Goal: Task Accomplishment & Management: Use online tool/utility

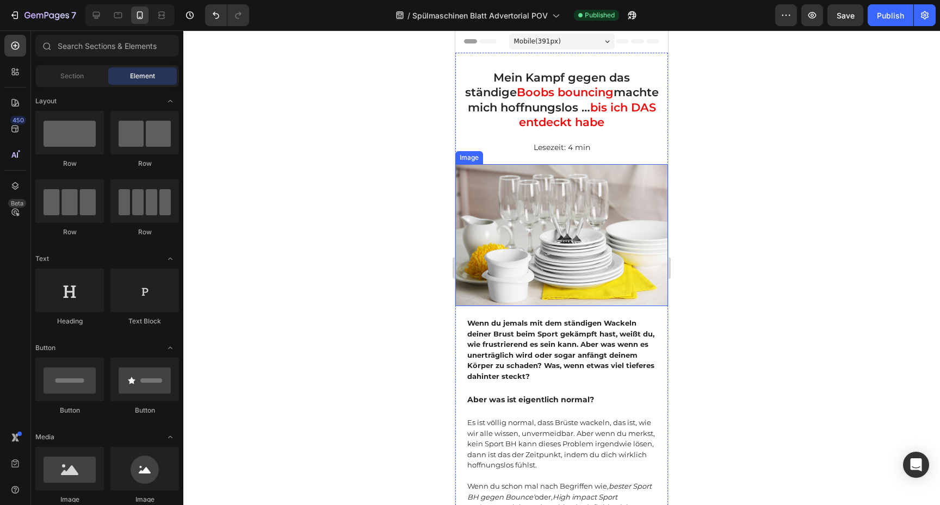
scroll to position [526, 0]
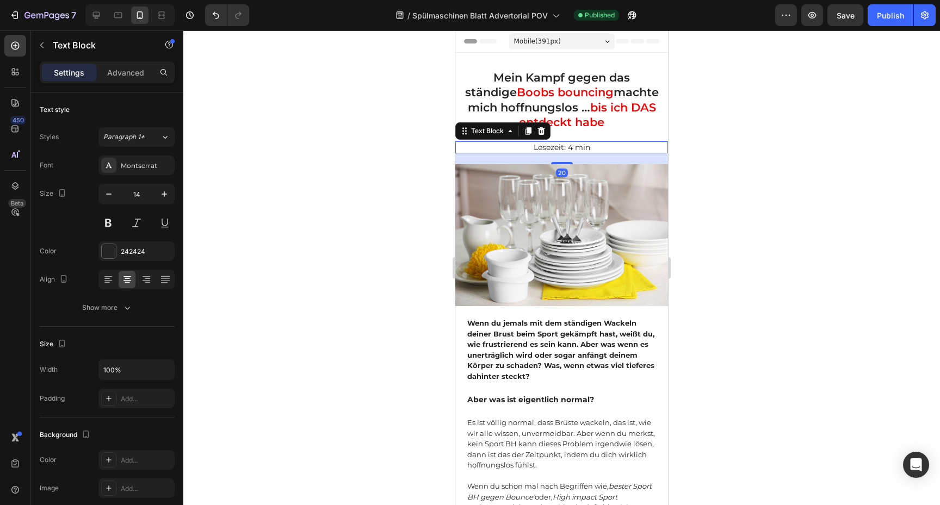
click at [613, 150] on p "Lesezeit: 4 min" at bounding box center [561, 147] width 210 height 10
click at [513, 152] on p "Lesezeit: 4 min" at bounding box center [561, 147] width 210 height 10
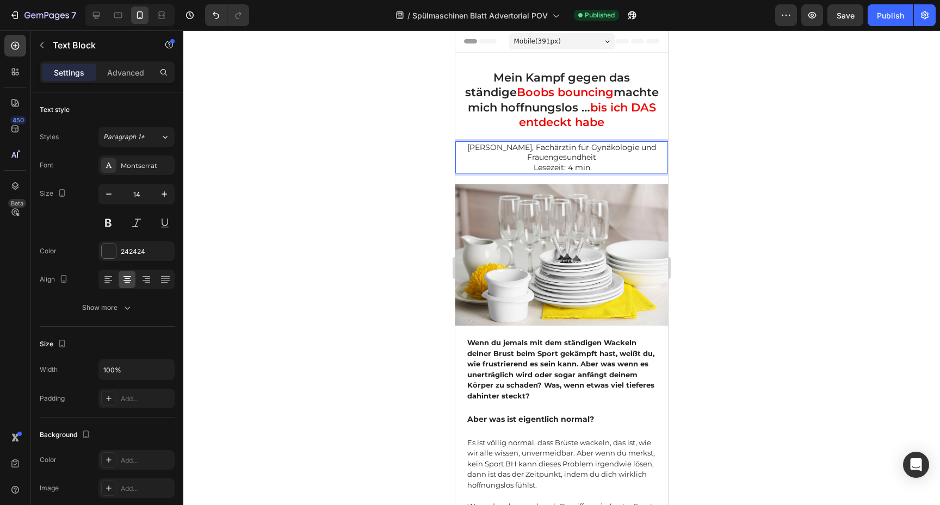
drag, startPoint x: 711, startPoint y: 175, endPoint x: 705, endPoint y: 175, distance: 6.0
click at [711, 175] on div at bounding box center [561, 267] width 757 height 475
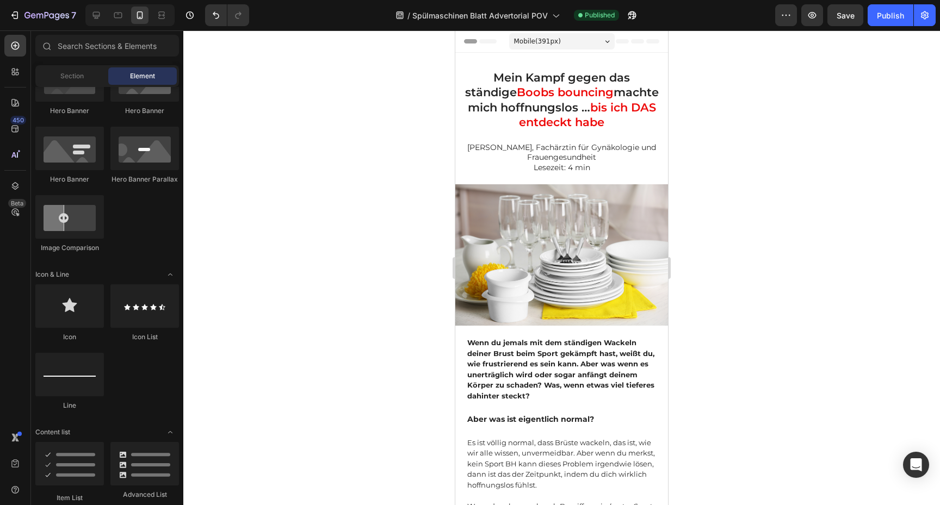
click at [613, 166] on p "Lesezeit: 4 min" at bounding box center [561, 168] width 210 height 10
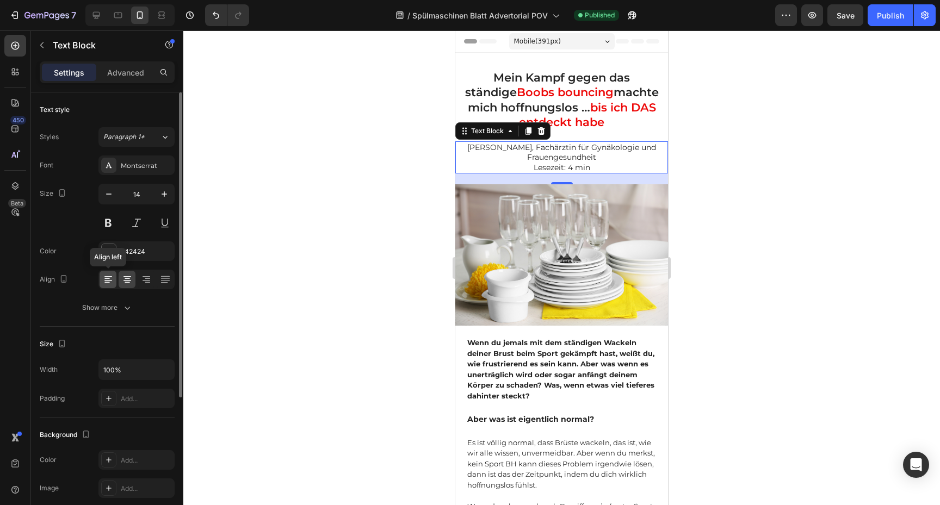
click at [107, 287] on div at bounding box center [108, 279] width 17 height 17
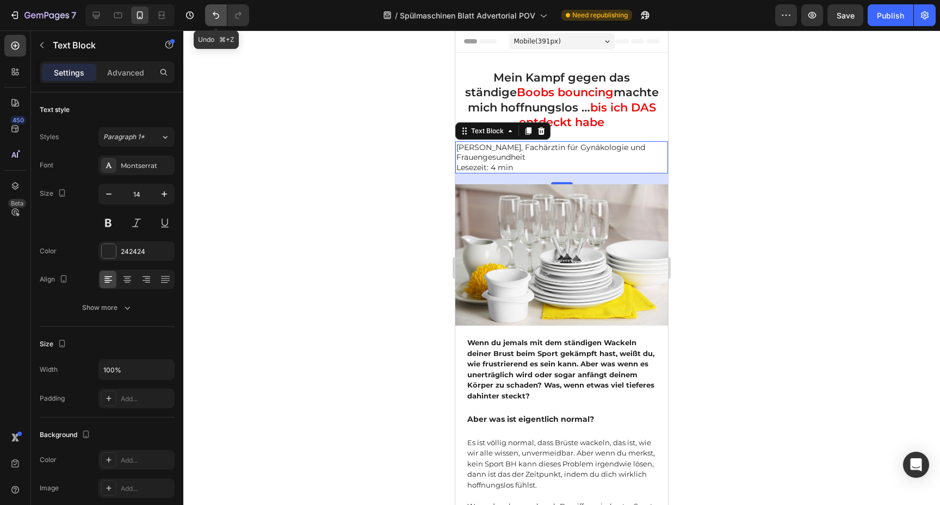
click at [215, 22] on button "Undo/Redo" at bounding box center [216, 15] width 22 height 22
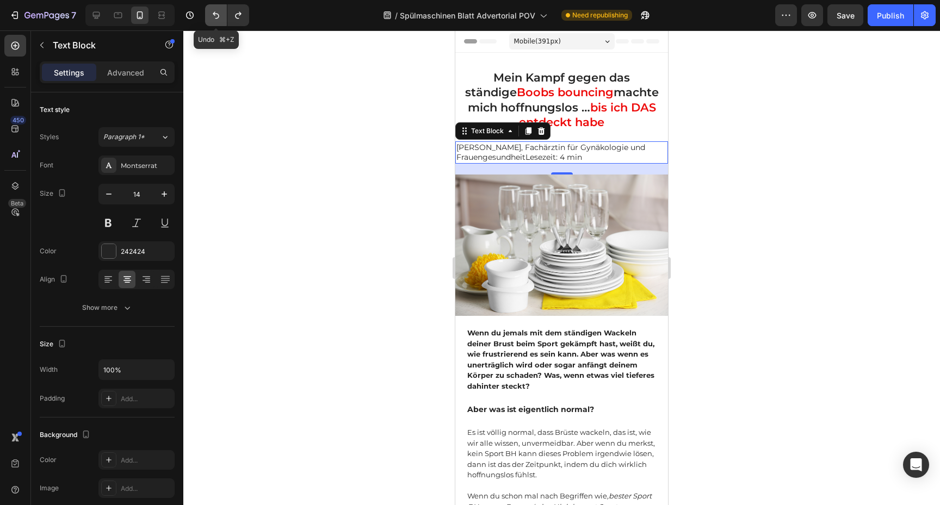
click at [215, 22] on button "Undo/Redo" at bounding box center [216, 15] width 22 height 22
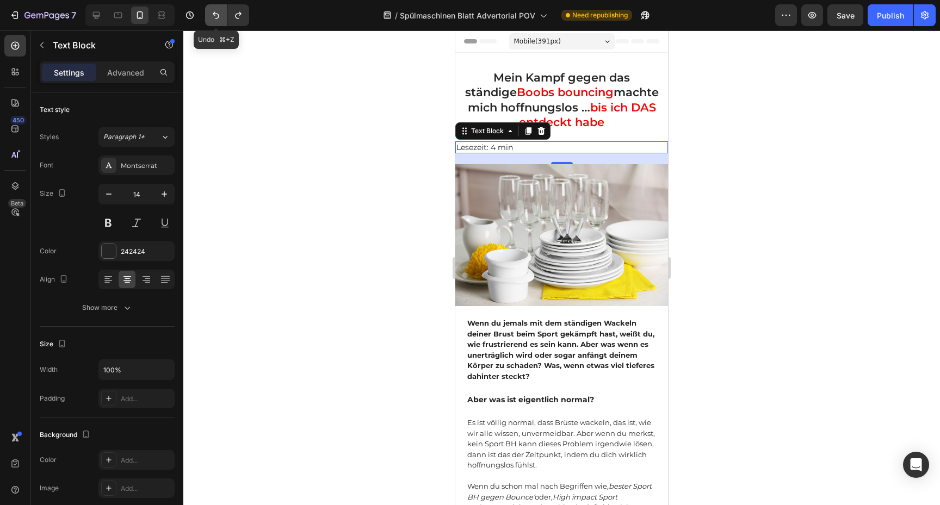
click at [215, 22] on button "Undo/Redo" at bounding box center [216, 15] width 22 height 22
click at [240, 22] on button "Undo/Redo" at bounding box center [238, 15] width 22 height 22
click at [212, 22] on button "Undo/Redo" at bounding box center [216, 15] width 22 height 22
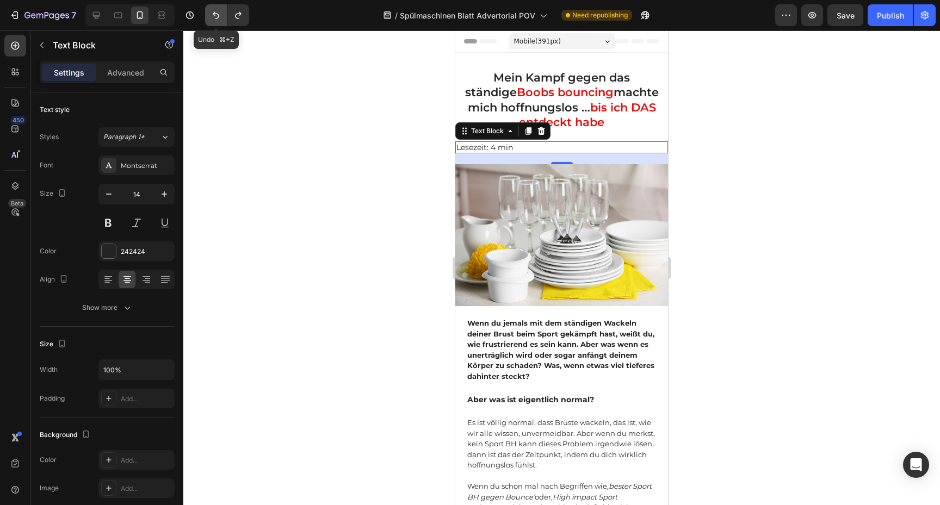
click at [212, 22] on button "Undo/Redo" at bounding box center [216, 15] width 22 height 22
click at [241, 17] on icon "Undo/Redo" at bounding box center [238, 15] width 11 height 11
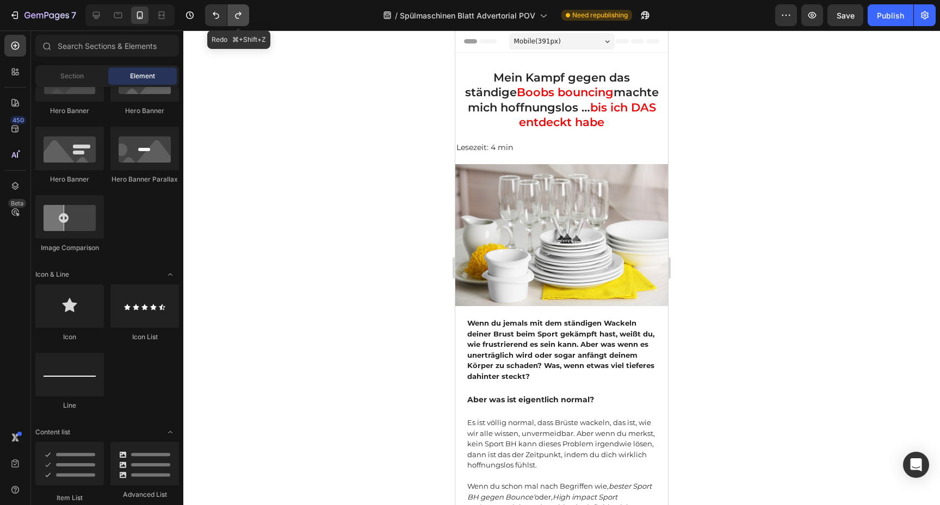
click at [241, 17] on icon "Undo/Redo" at bounding box center [238, 15] width 11 height 11
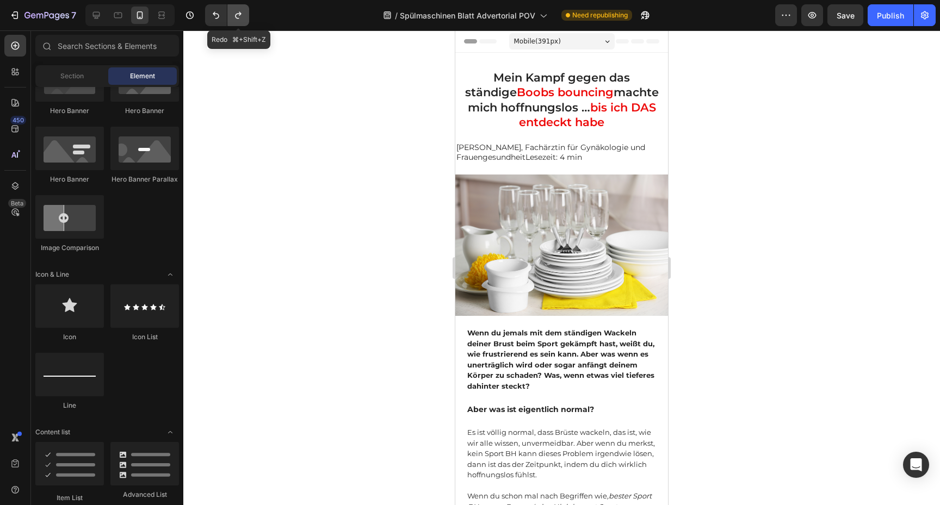
click at [241, 17] on icon "Undo/Redo" at bounding box center [238, 15] width 11 height 11
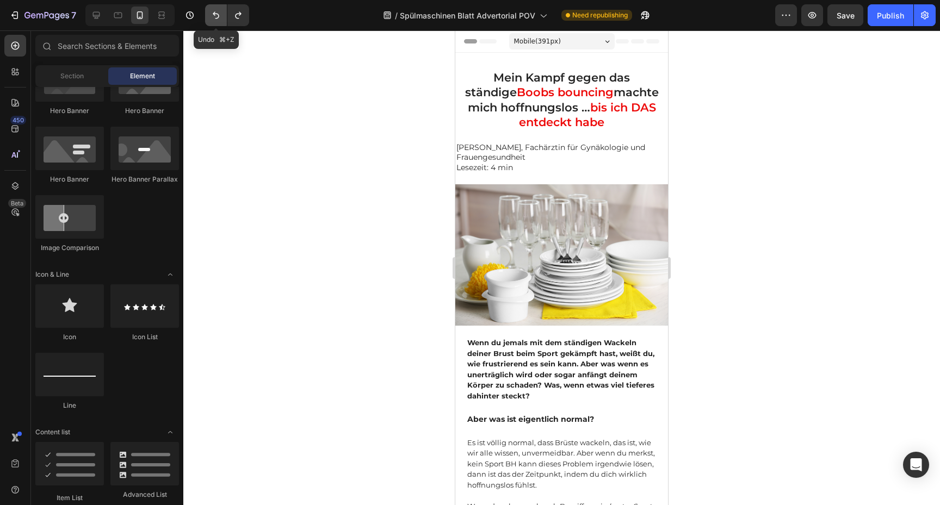
click at [219, 19] on icon "Undo/Redo" at bounding box center [215, 15] width 11 height 11
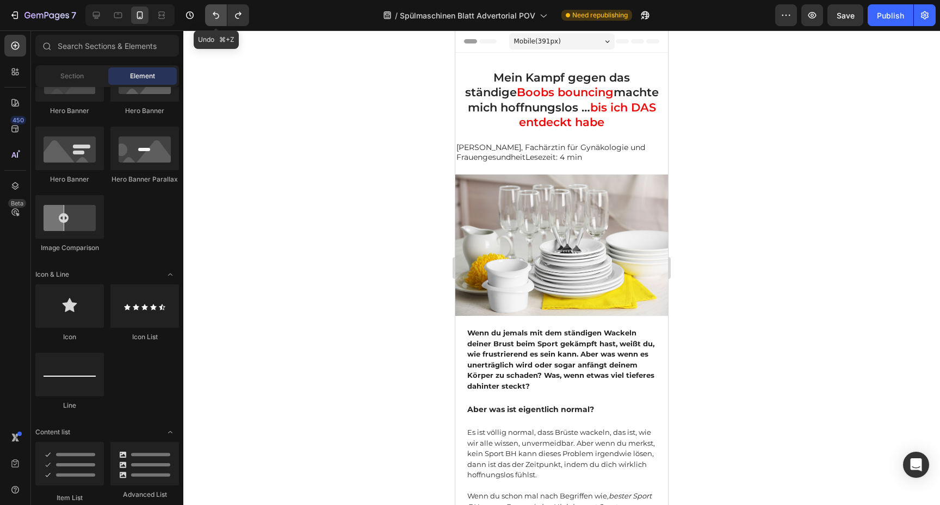
click at [219, 19] on icon "Undo/Redo" at bounding box center [215, 15] width 11 height 11
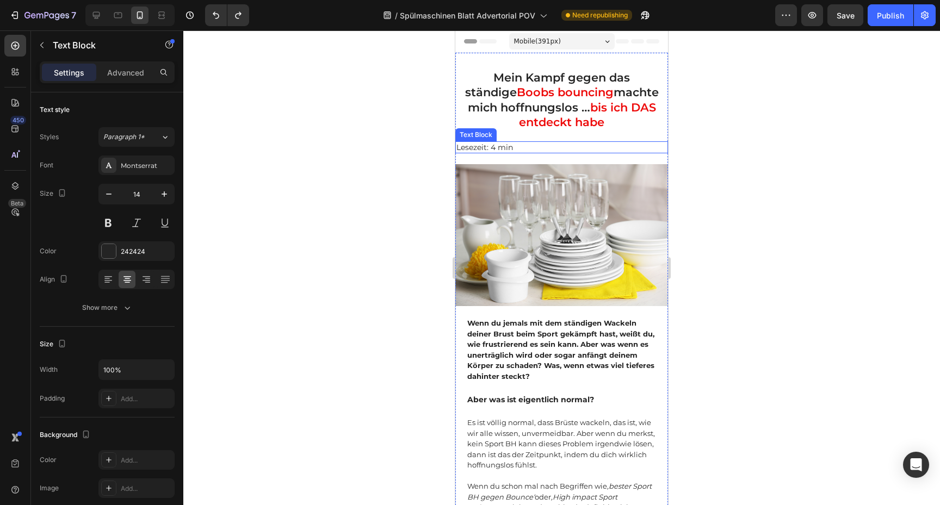
click at [506, 147] on p "Lesezeit: 4 min" at bounding box center [561, 147] width 210 height 10
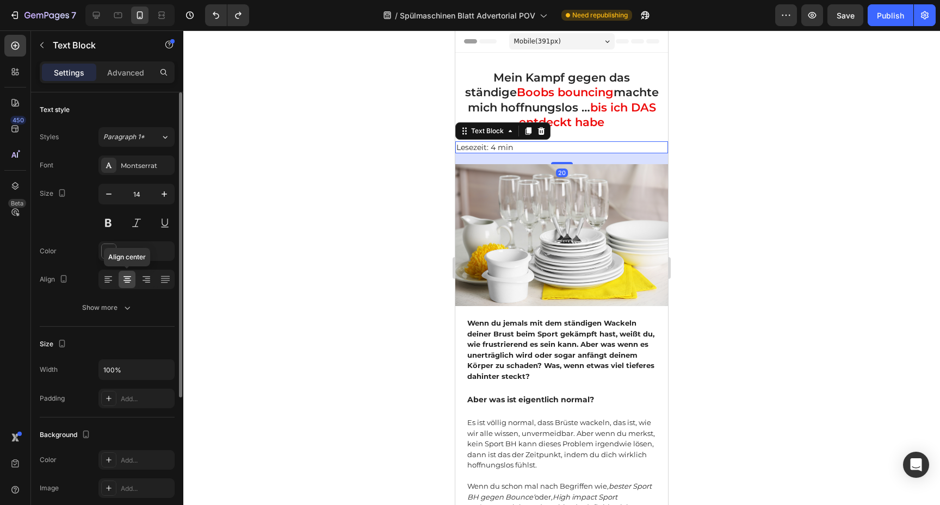
click at [125, 281] on icon at bounding box center [127, 279] width 11 height 11
click at [110, 284] on icon at bounding box center [108, 279] width 11 height 11
click at [124, 283] on icon at bounding box center [127, 279] width 11 height 11
click at [741, 200] on div at bounding box center [561, 267] width 757 height 475
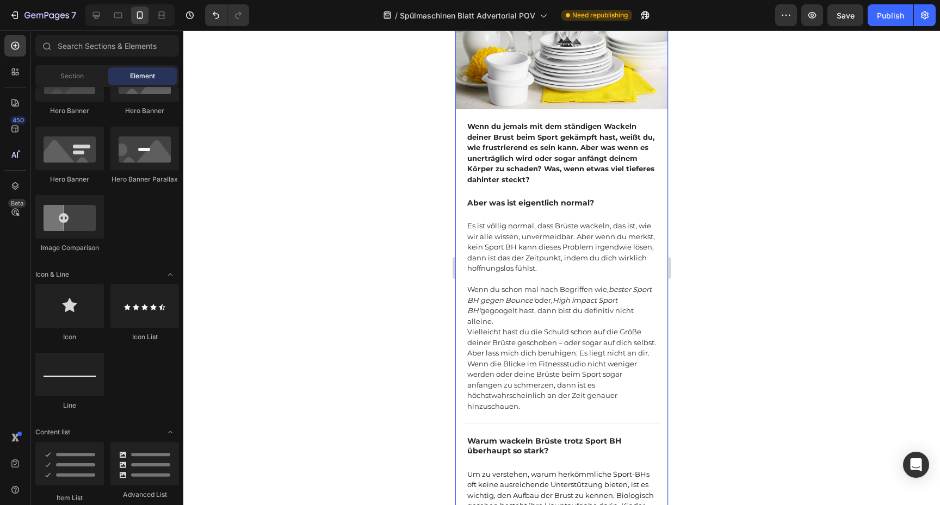
scroll to position [0, 0]
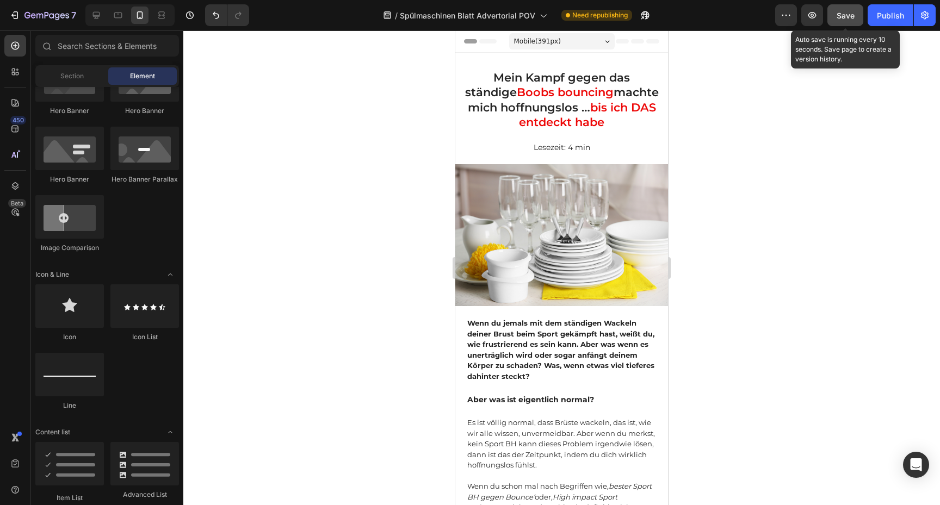
click at [851, 23] on button "Save" at bounding box center [845, 15] width 36 height 22
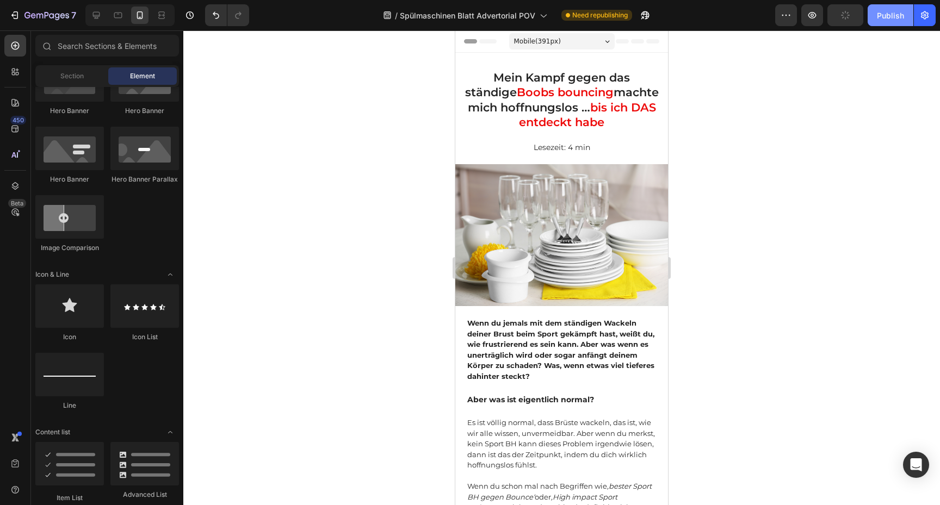
click at [890, 18] on div "Publish" at bounding box center [890, 15] width 27 height 11
click at [890, 18] on icon "button" at bounding box center [890, 15] width 11 height 11
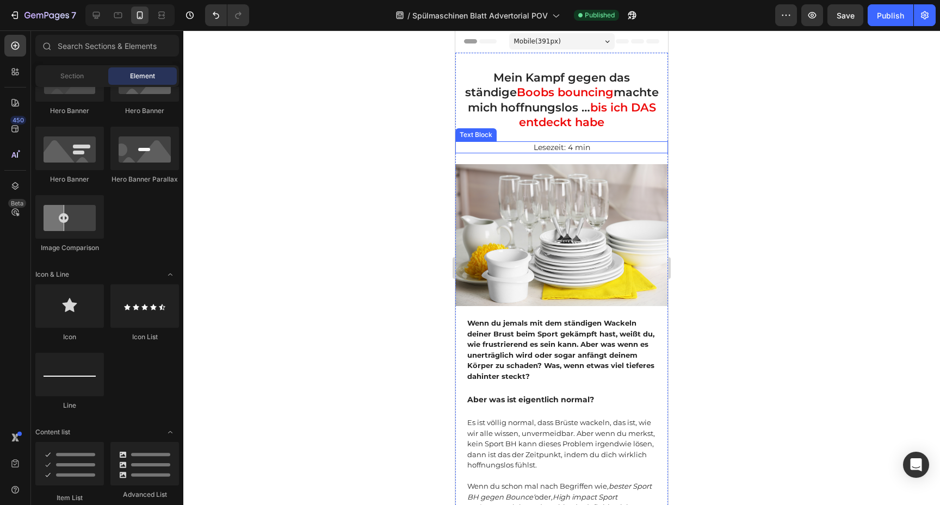
click at [567, 150] on p "Lesezeit: 4 min" at bounding box center [561, 147] width 210 height 10
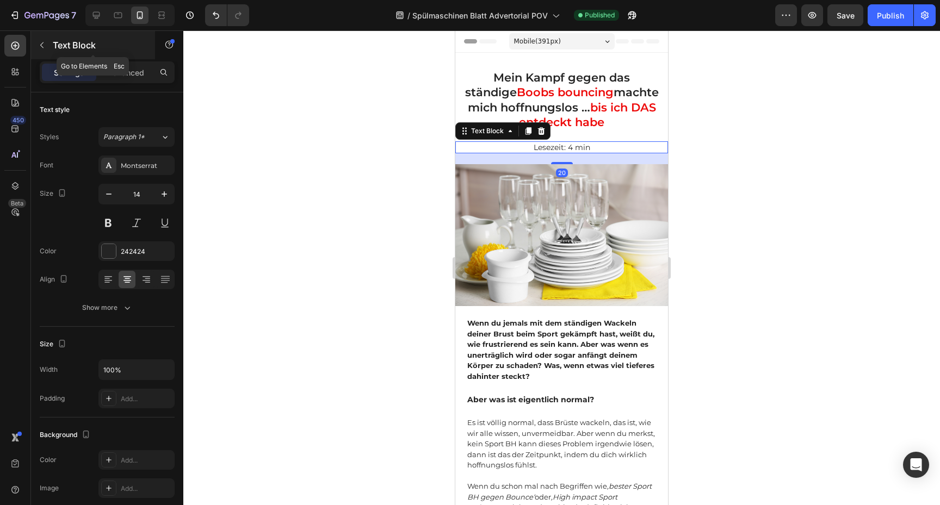
click at [36, 49] on button "button" at bounding box center [41, 44] width 17 height 17
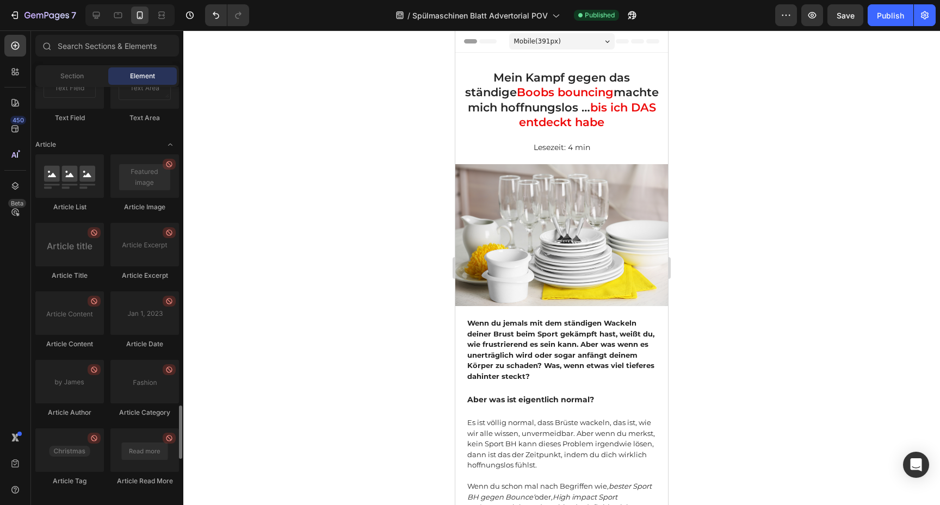
scroll to position [2808, 0]
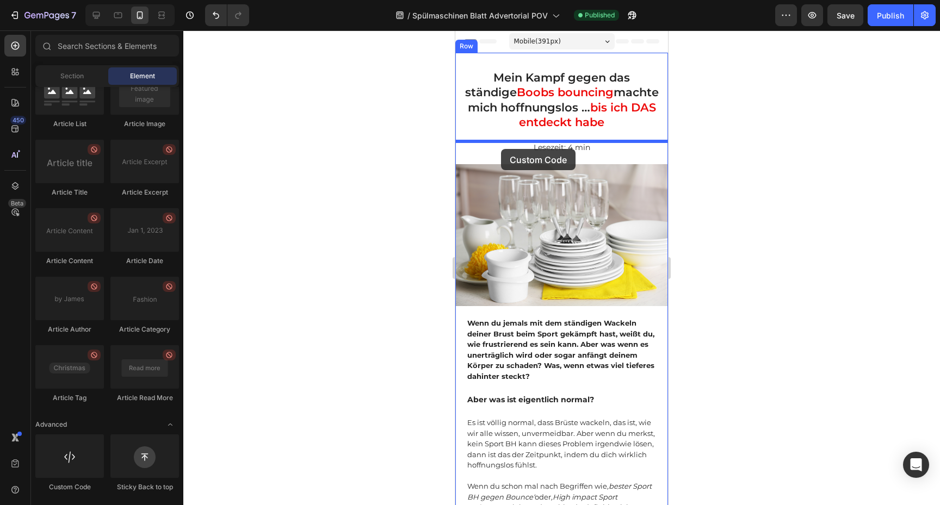
drag, startPoint x: 522, startPoint y: 487, endPoint x: 501, endPoint y: 149, distance: 338.9
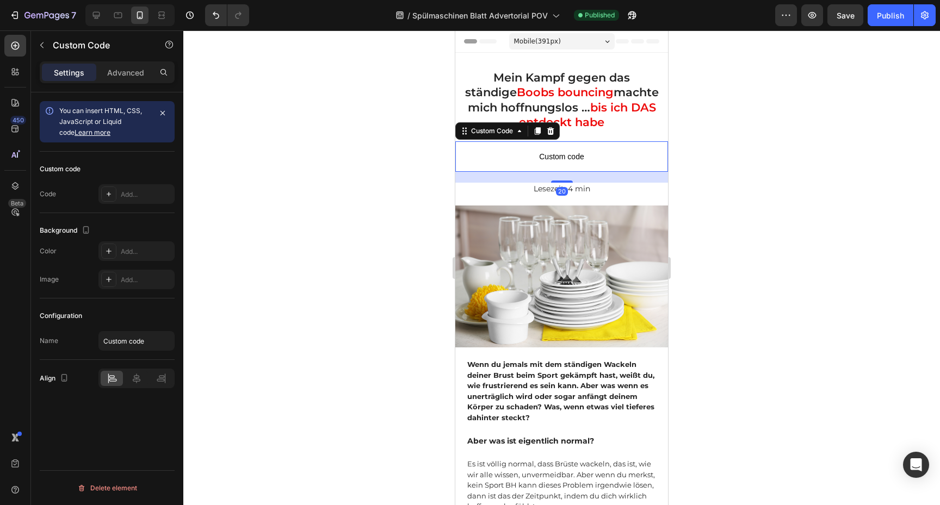
click at [534, 163] on span "Custom code" at bounding box center [561, 156] width 213 height 13
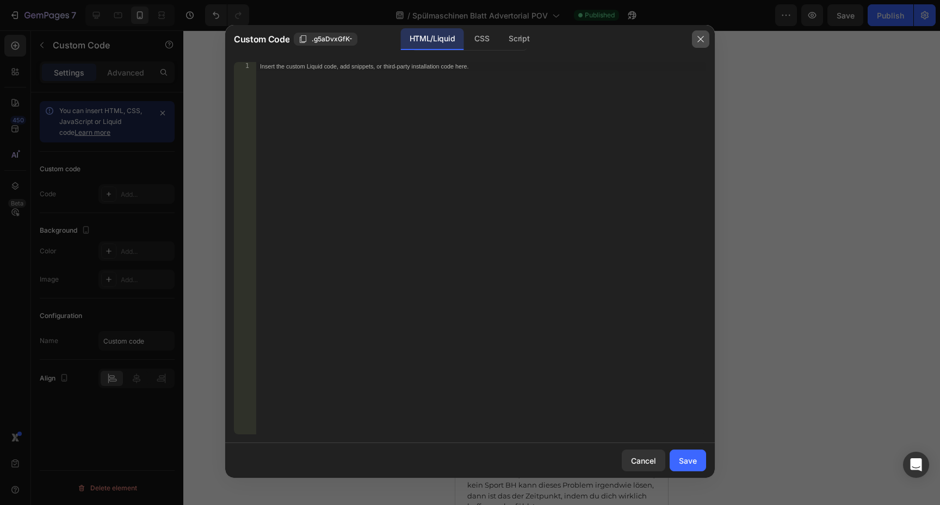
click at [697, 43] on icon "button" at bounding box center [700, 39] width 9 height 9
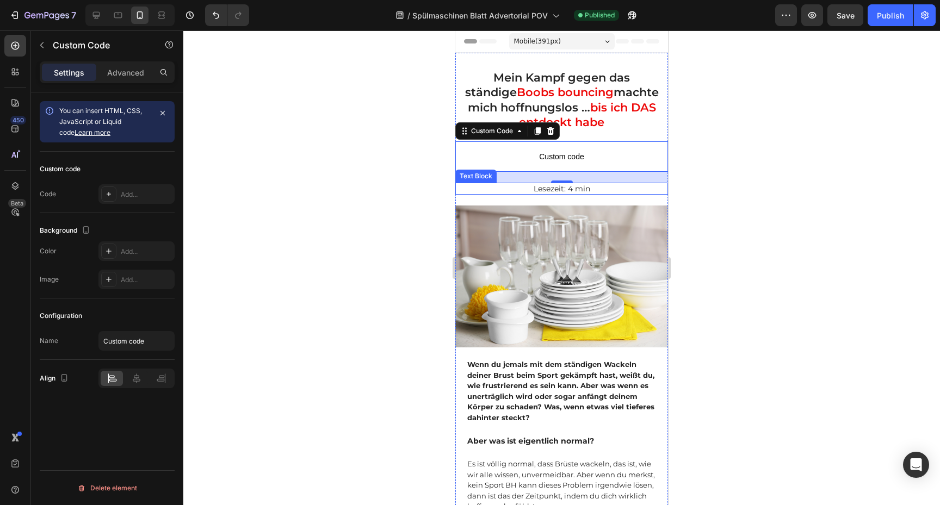
click at [594, 189] on p "Lesezeit: 4 min" at bounding box center [561, 189] width 210 height 10
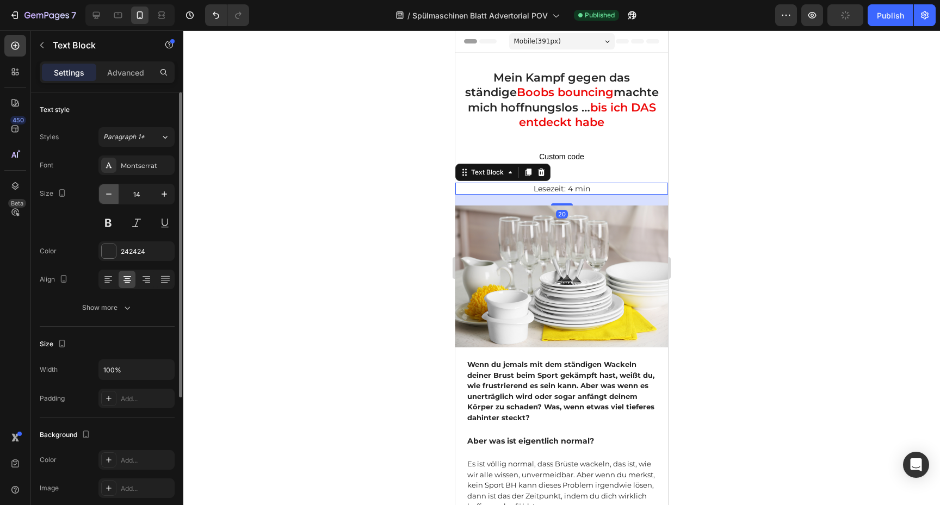
click at [113, 197] on icon "button" at bounding box center [108, 194] width 11 height 11
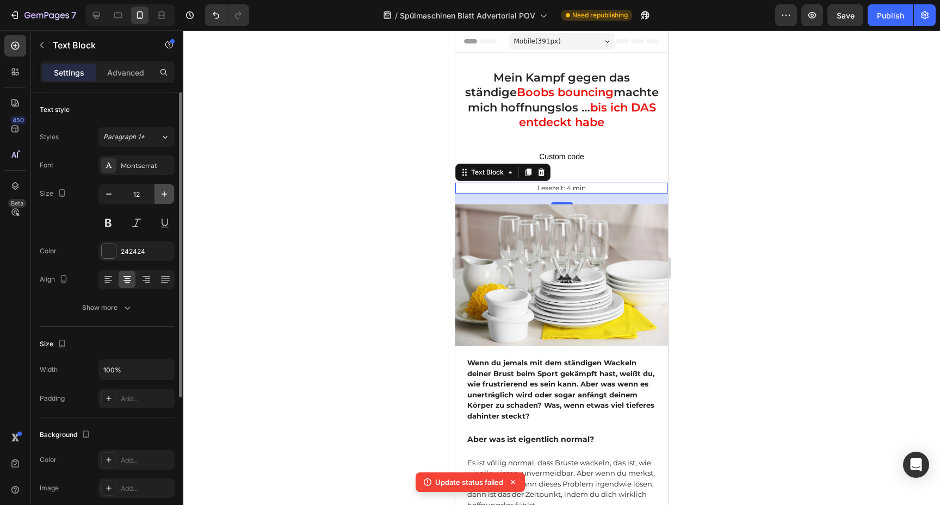
click at [162, 200] on button "button" at bounding box center [164, 194] width 20 height 20
type input "13"
click at [848, 27] on div "7 Version history / Spülmaschinen Blatt Advertorial POV Need republishing Previ…" at bounding box center [470, 15] width 940 height 31
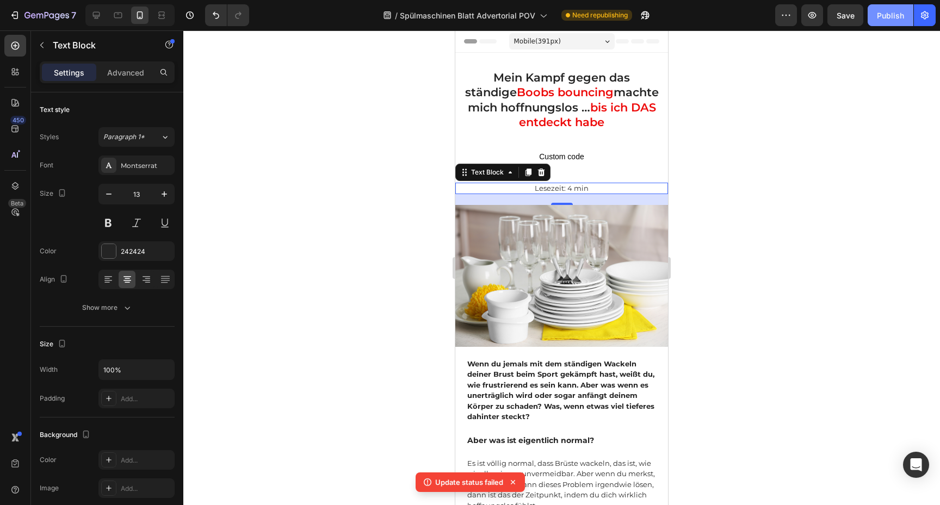
click at [882, 20] on div "Publish" at bounding box center [890, 15] width 27 height 11
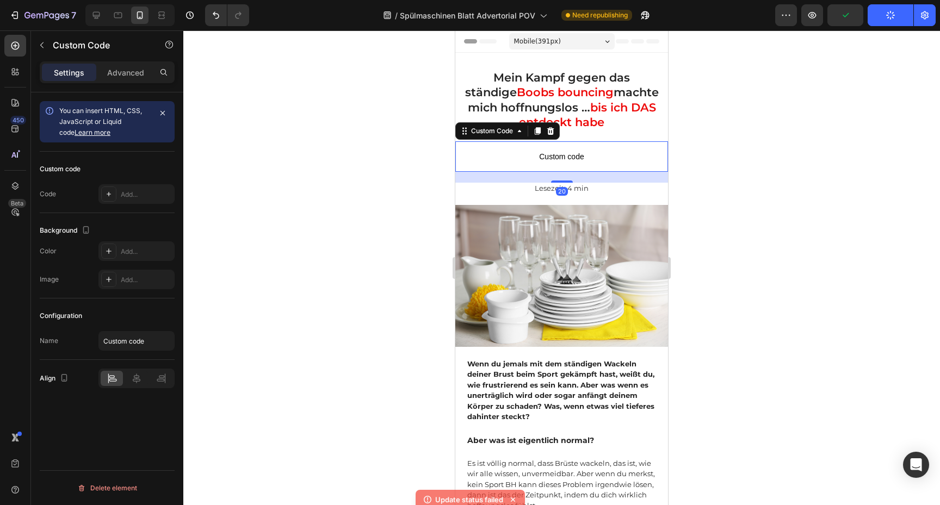
click at [603, 159] on span "Custom code" at bounding box center [561, 156] width 213 height 13
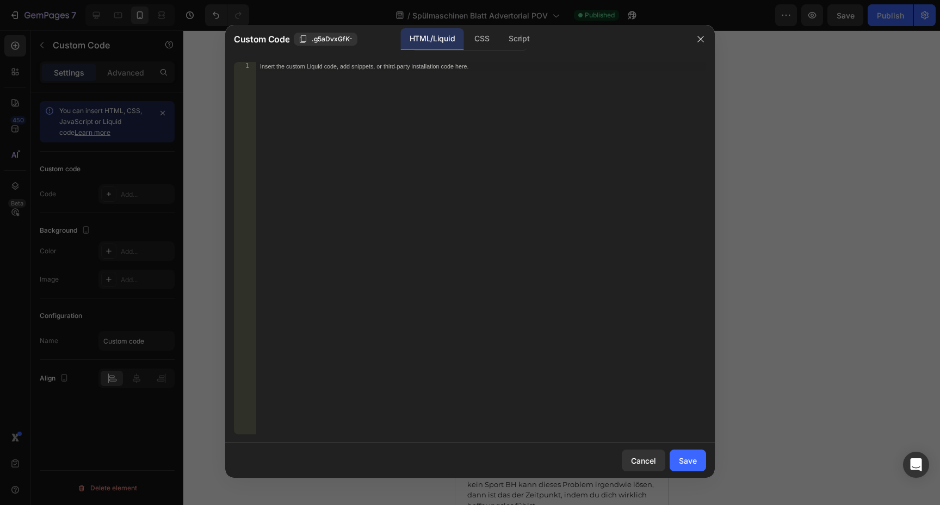
click at [470, 104] on div "Insert the custom Liquid code, add snippets, or third-party installation code h…" at bounding box center [481, 257] width 450 height 390
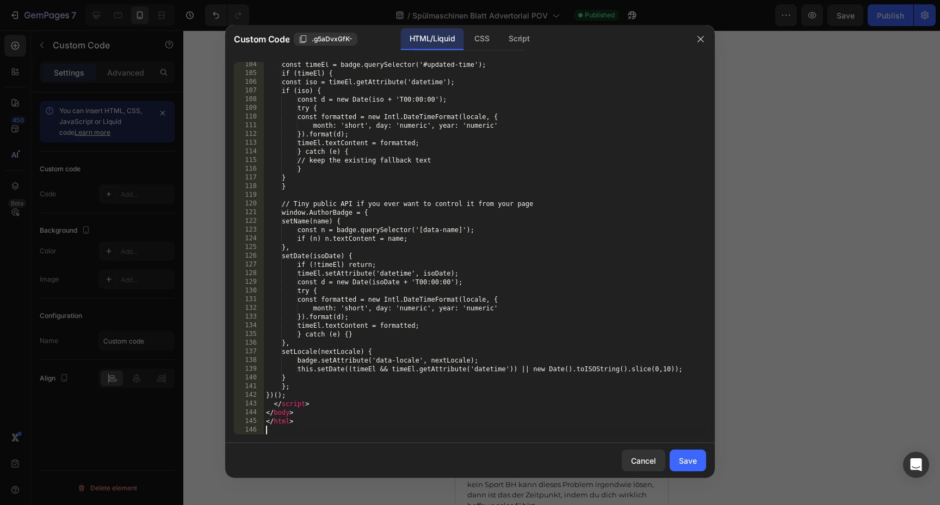
scroll to position [915, 0]
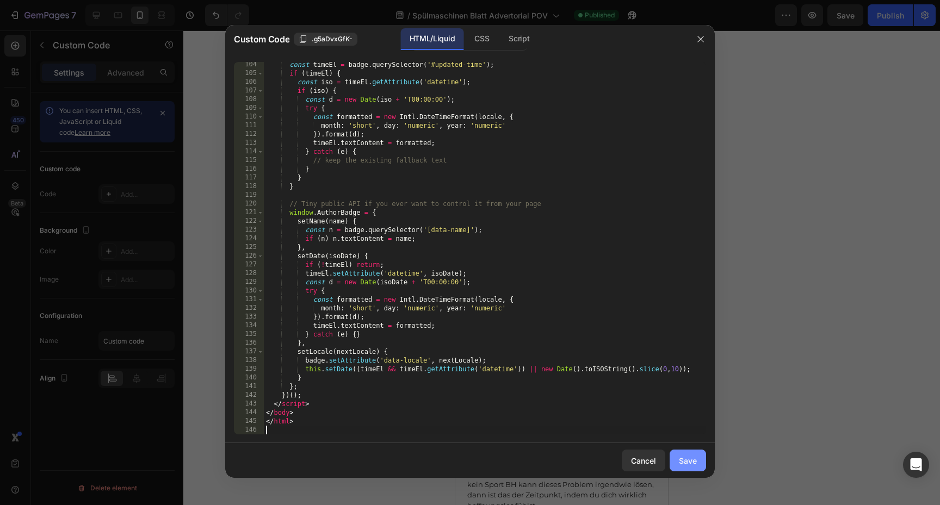
click at [697, 463] on button "Save" at bounding box center [688, 461] width 36 height 22
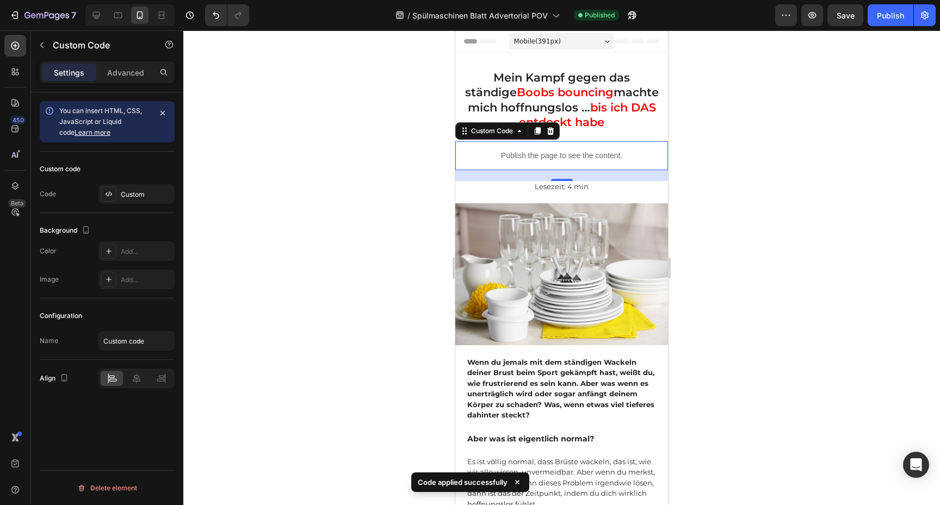
click at [590, 152] on p "Publish the page to see the content." at bounding box center [561, 155] width 213 height 11
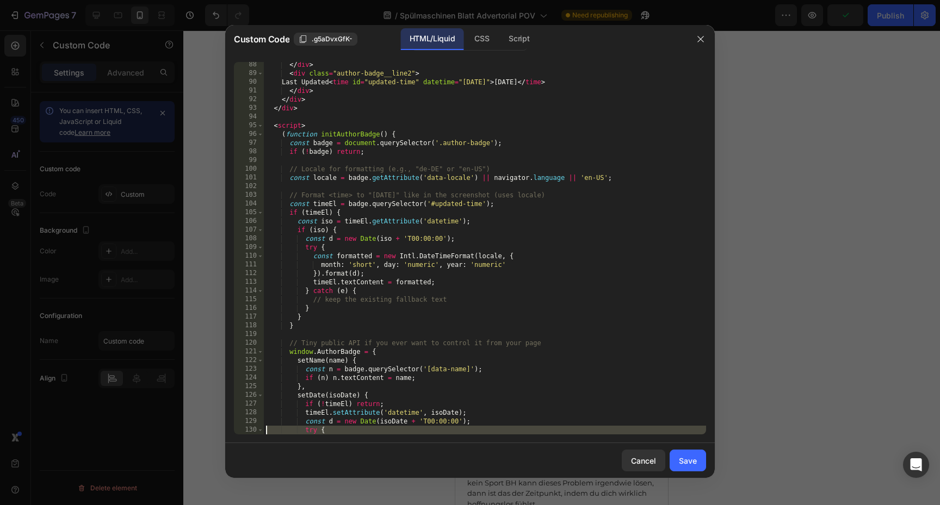
scroll to position [820, 0]
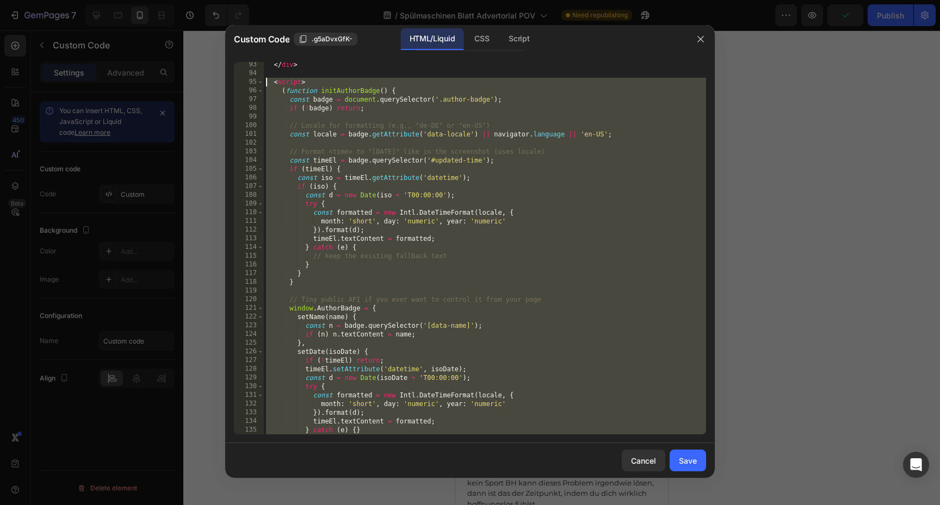
drag, startPoint x: 311, startPoint y: 407, endPoint x: 246, endPoint y: 84, distance: 329.4
click at [246, 84] on div "</script> 93 94 95 96 97 98 99 100 101 102 103 104 105 106 107 108 109 110 111 …" at bounding box center [470, 248] width 472 height 373
type textarea "<script> (function initAuthorBadge() {"
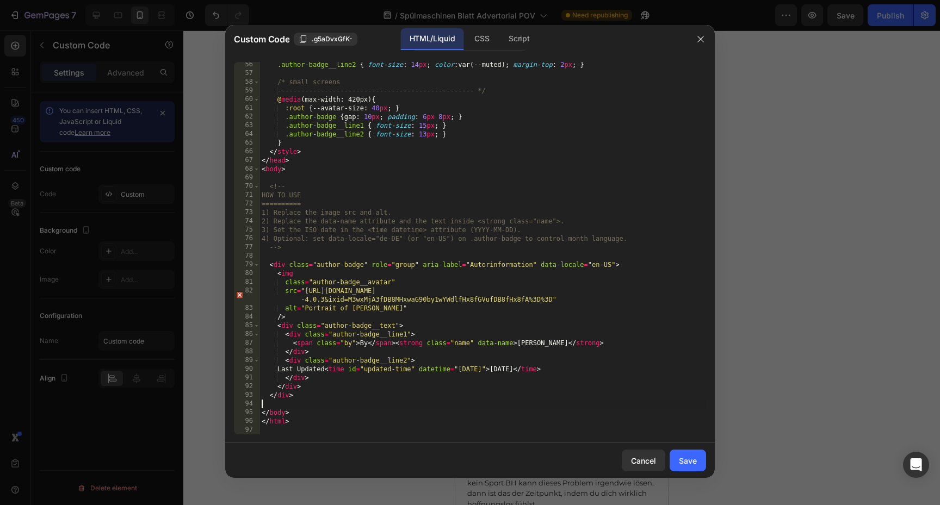
type textarea "</div>"
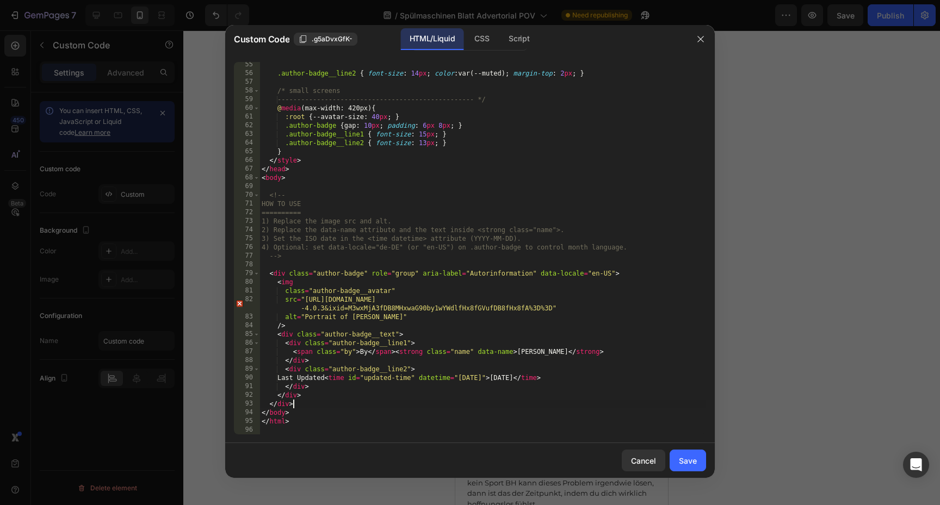
scroll to position [480, 0]
click at [685, 458] on div "Save" at bounding box center [688, 460] width 18 height 11
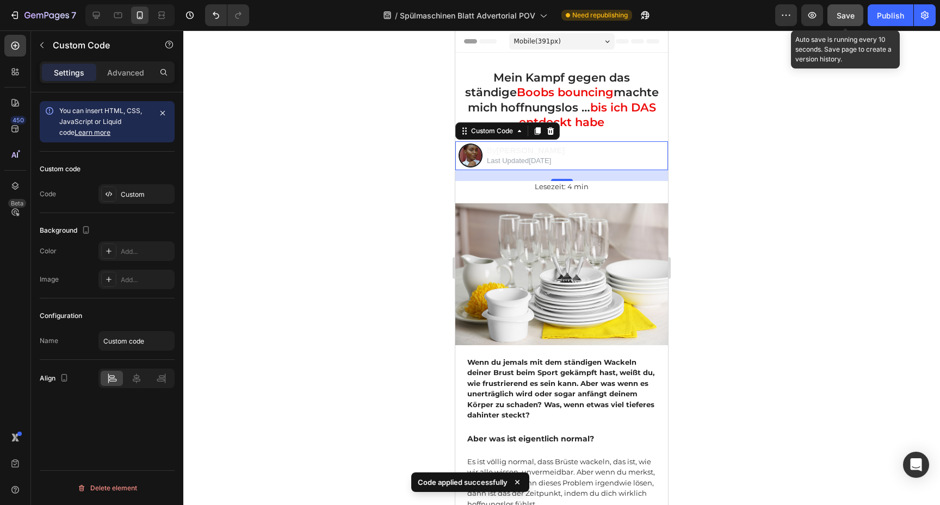
click at [840, 17] on span "Save" at bounding box center [845, 15] width 18 height 9
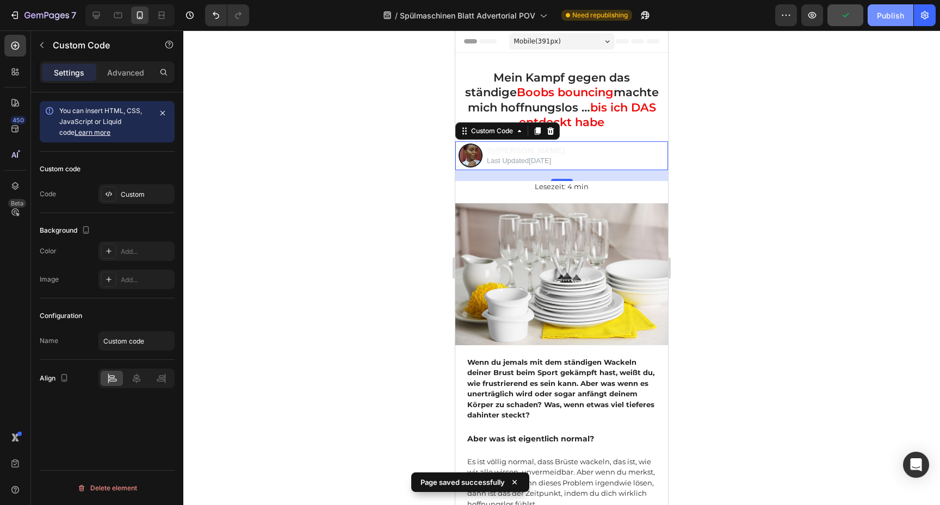
click at [873, 19] on button "Publish" at bounding box center [890, 15] width 46 height 22
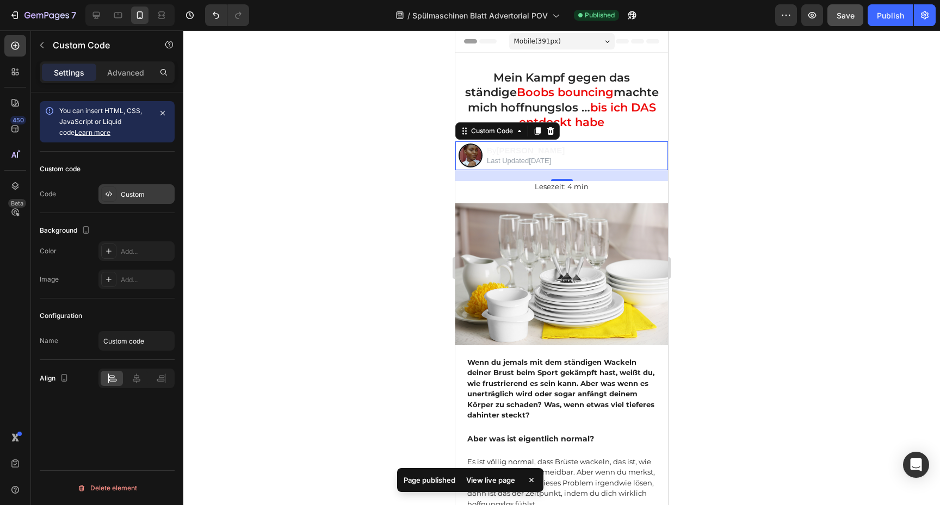
click at [132, 191] on div "Custom" at bounding box center [146, 195] width 51 height 10
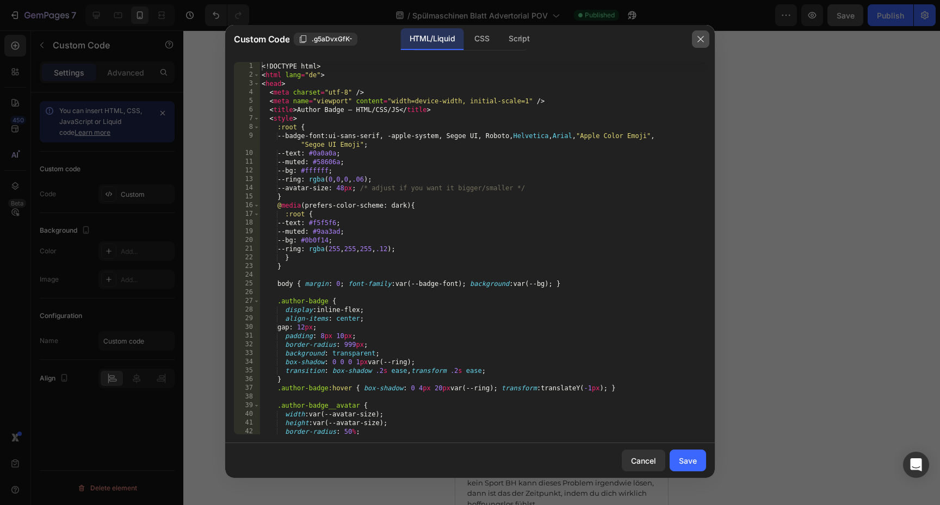
click at [702, 45] on button "button" at bounding box center [700, 38] width 17 height 17
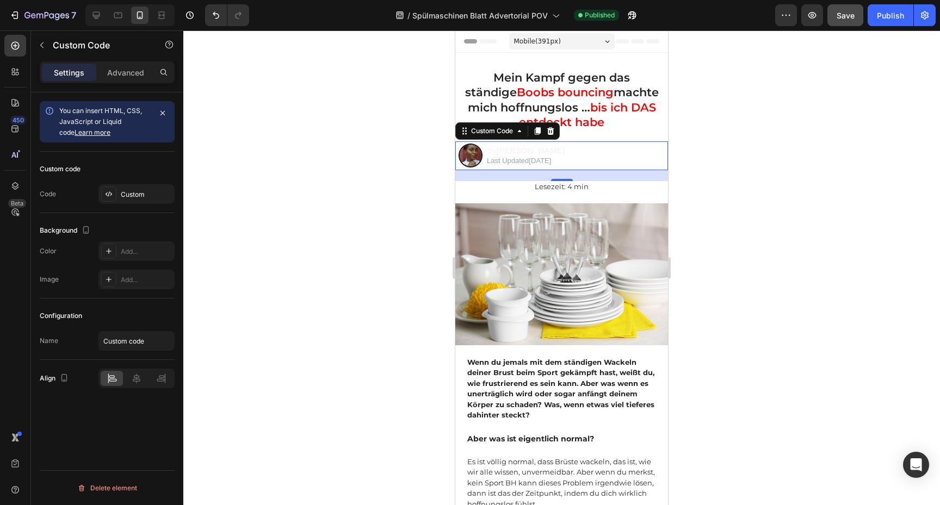
click at [417, 185] on div at bounding box center [561, 267] width 757 height 475
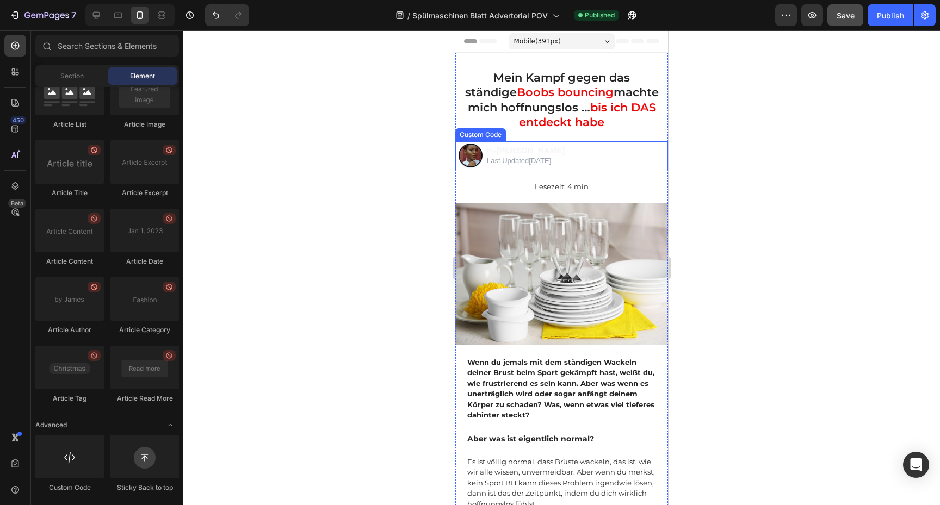
click at [606, 151] on div "By [PERSON_NAME] Last Updated [DATE]" at bounding box center [561, 155] width 213 height 29
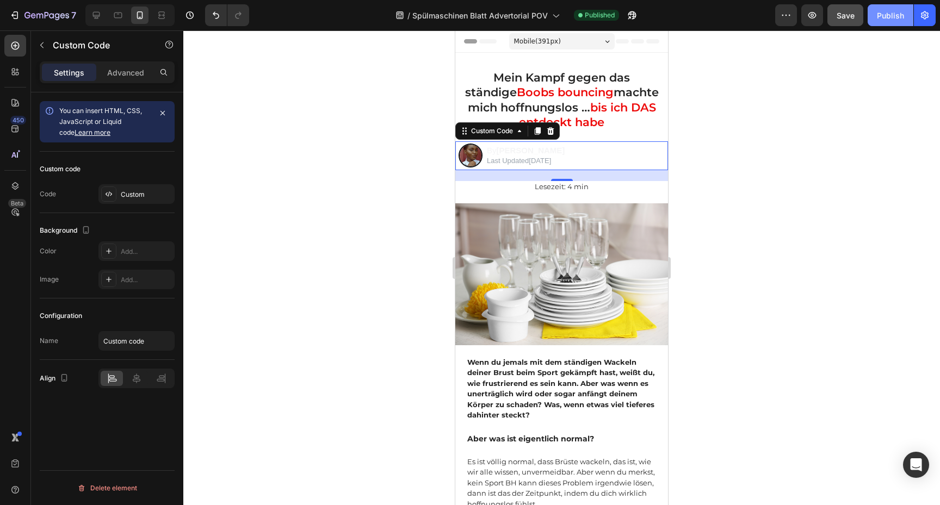
click at [885, 11] on div "Publish" at bounding box center [890, 15] width 27 height 11
click at [851, 14] on span "Save" at bounding box center [845, 15] width 18 height 9
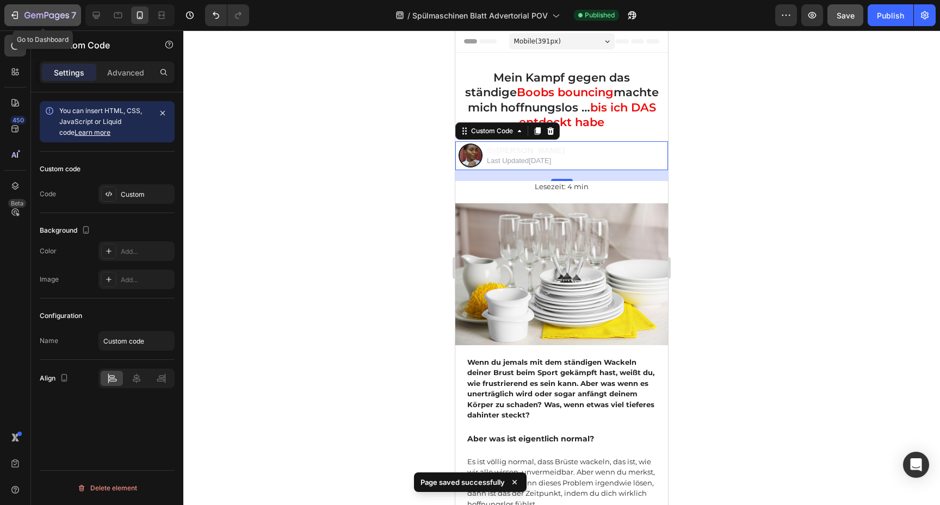
click at [31, 15] on icon "button" at bounding box center [33, 15] width 5 height 5
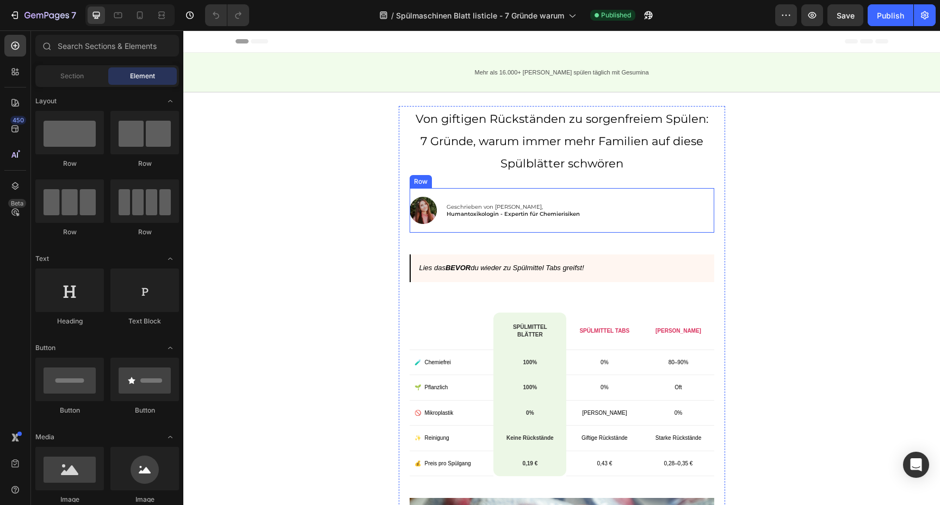
click at [619, 212] on div "Image Geschrieben von [PERSON_NAME], Humantoxikologin - Expertin für Chemie­ris…" at bounding box center [562, 210] width 305 height 45
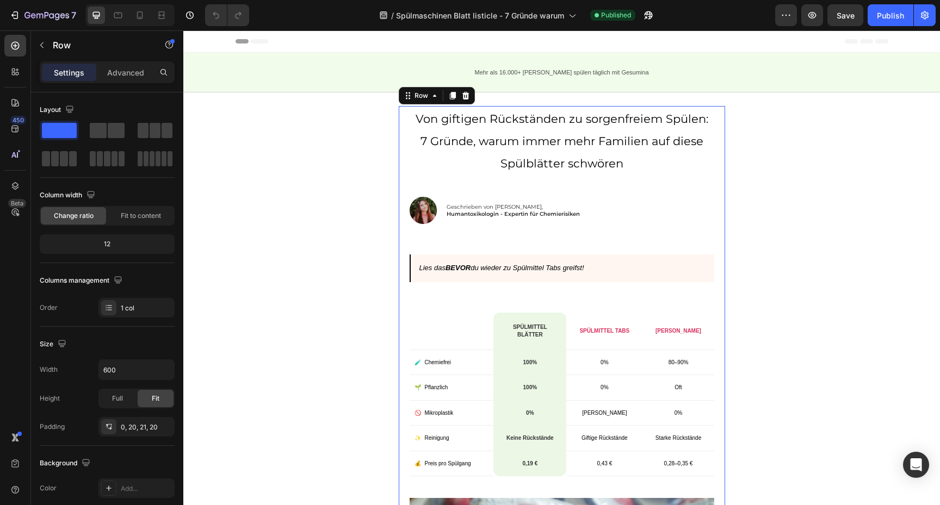
click at [628, 202] on div "Image Geschrieben von [PERSON_NAME], Humantoxikologin - Expertin für Chemie­ris…" at bounding box center [562, 210] width 305 height 45
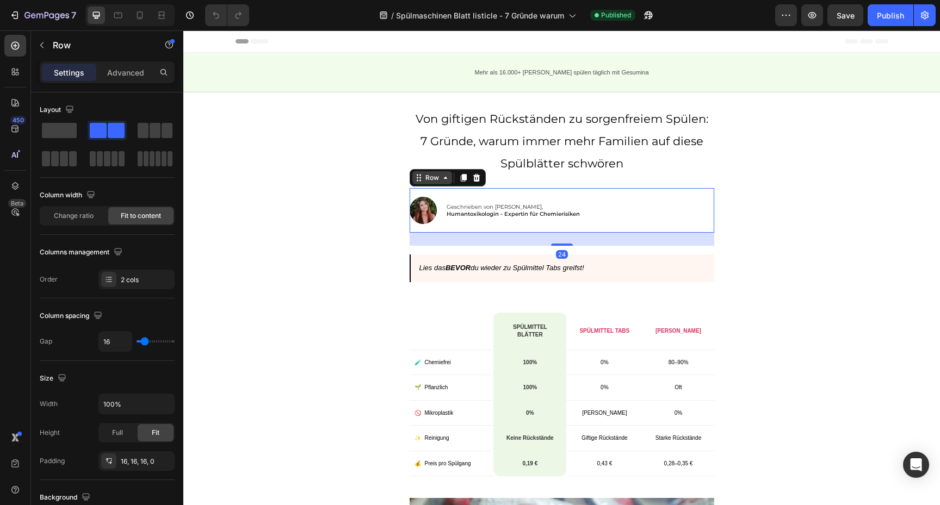
click at [433, 173] on div "Row" at bounding box center [432, 178] width 18 height 10
click at [618, 214] on div "Image Geschrieben von Lena Mayer, Humantoxikologin - Expertin für Chemie­risike…" at bounding box center [562, 210] width 305 height 45
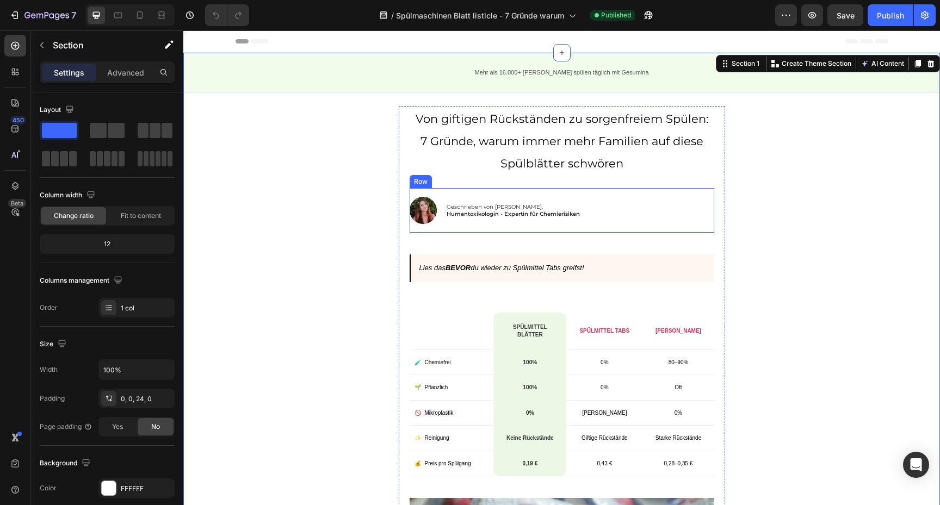
click at [686, 210] on div "Image Geschrieben von Lena Mayer, Humantoxikologin - Expertin für Chemie­risike…" at bounding box center [562, 210] width 305 height 45
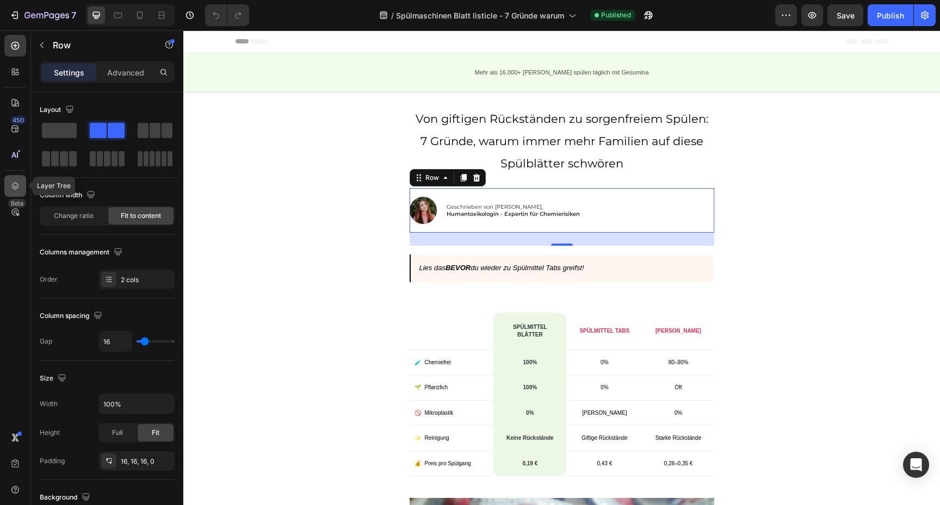
click at [17, 192] on div at bounding box center [15, 186] width 22 height 22
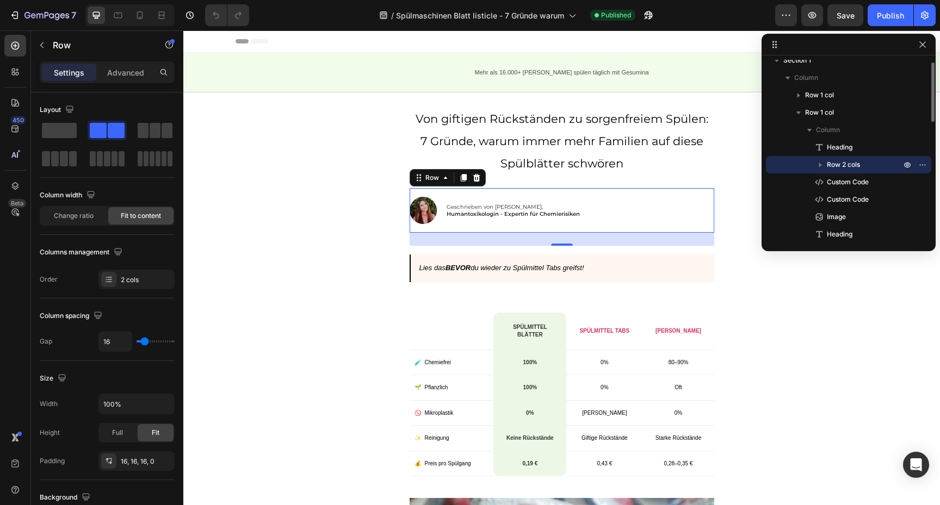
scroll to position [8, 0]
click at [923, 164] on icon "button" at bounding box center [922, 165] width 9 height 9
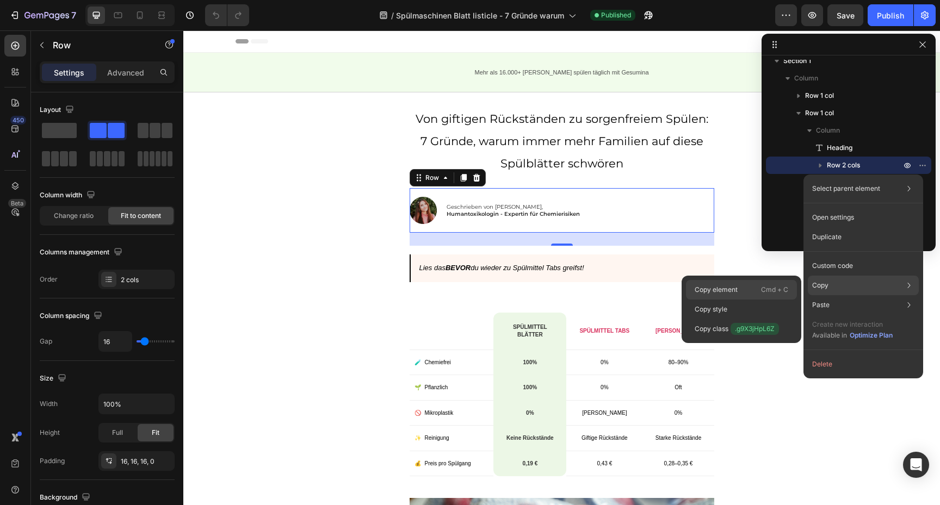
click at [774, 289] on p "Cmd + C" at bounding box center [774, 289] width 27 height 11
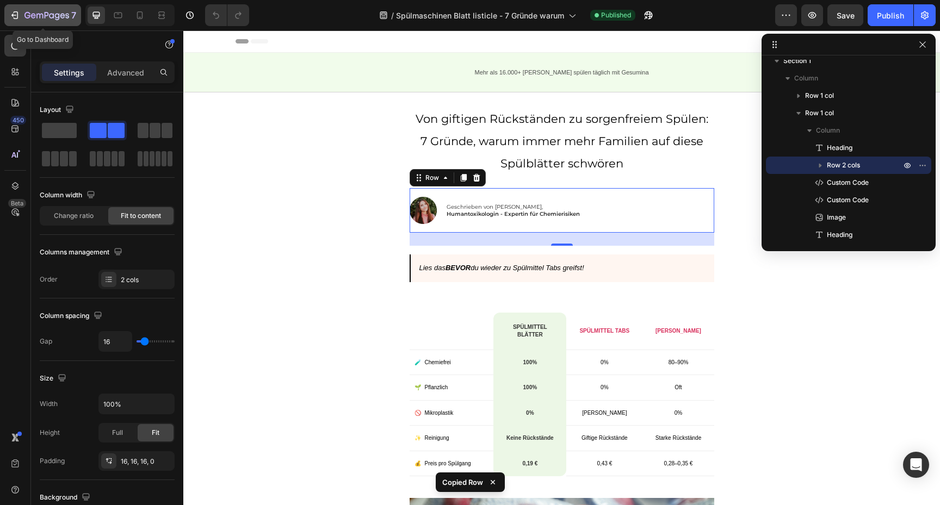
click at [10, 21] on div "7" at bounding box center [42, 15] width 67 height 13
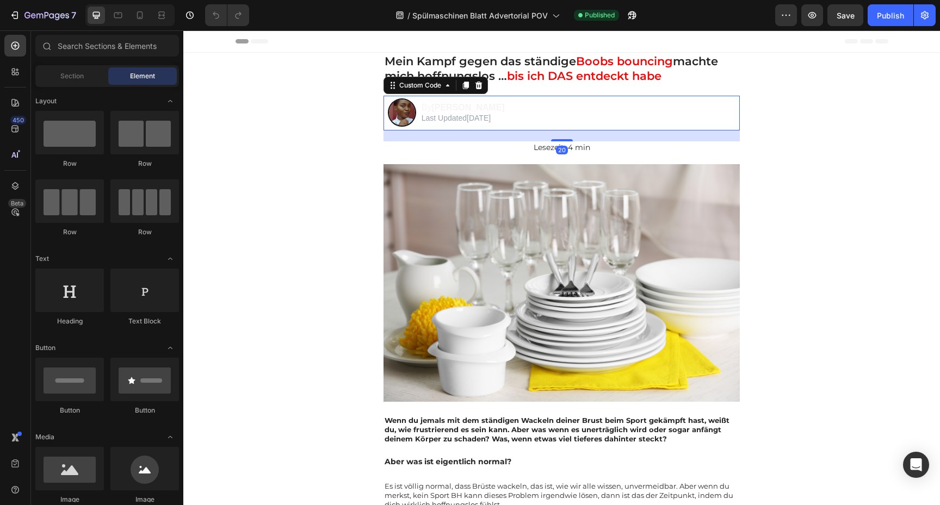
click at [505, 111] on div "By [PERSON_NAME]" at bounding box center [463, 107] width 83 height 10
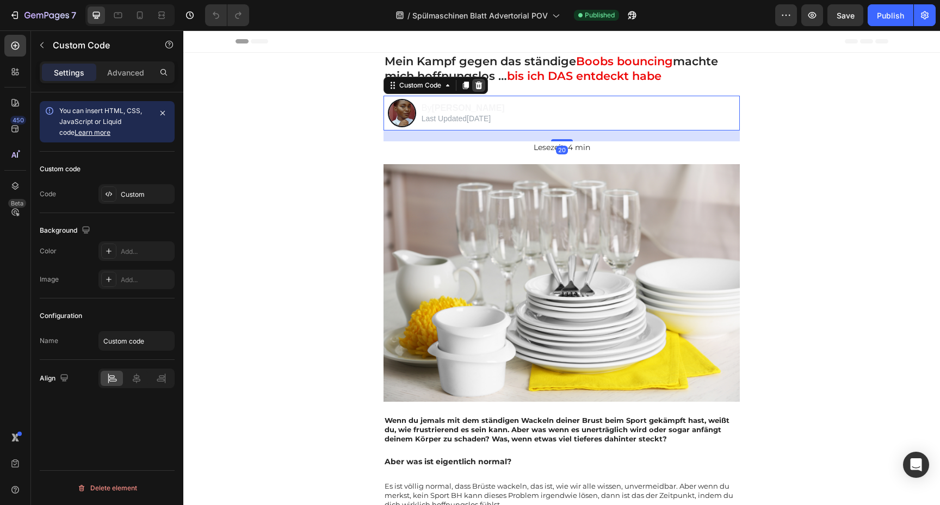
click at [479, 89] on div at bounding box center [478, 85] width 13 height 13
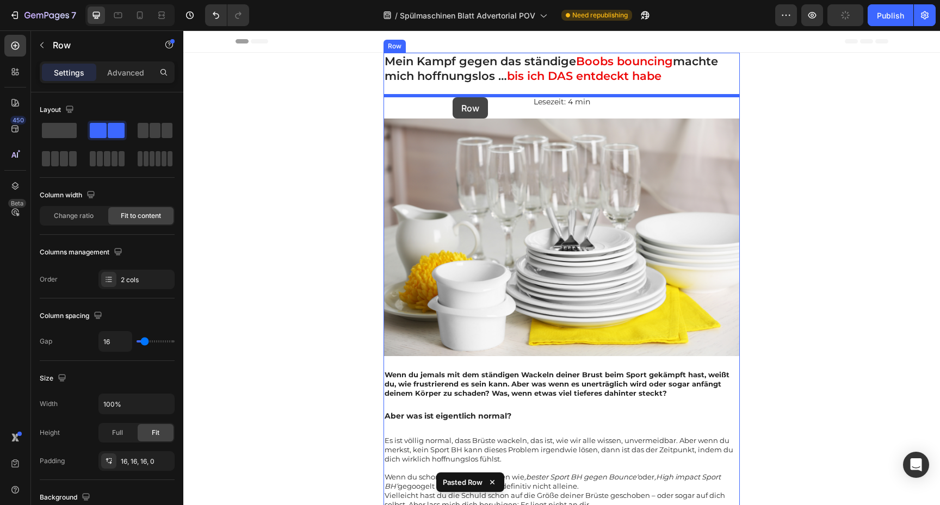
drag, startPoint x: 404, startPoint y: 172, endPoint x: 453, endPoint y: 97, distance: 89.3
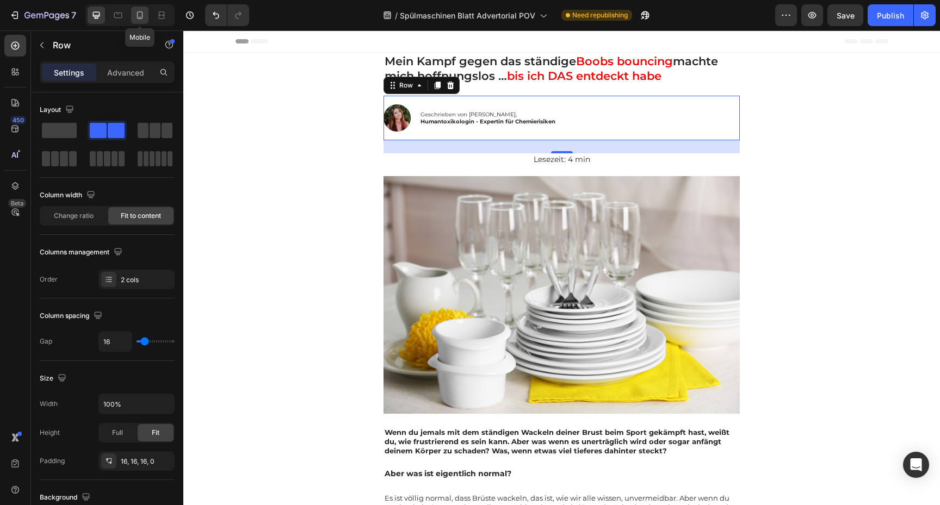
click at [142, 17] on icon at bounding box center [139, 15] width 11 height 11
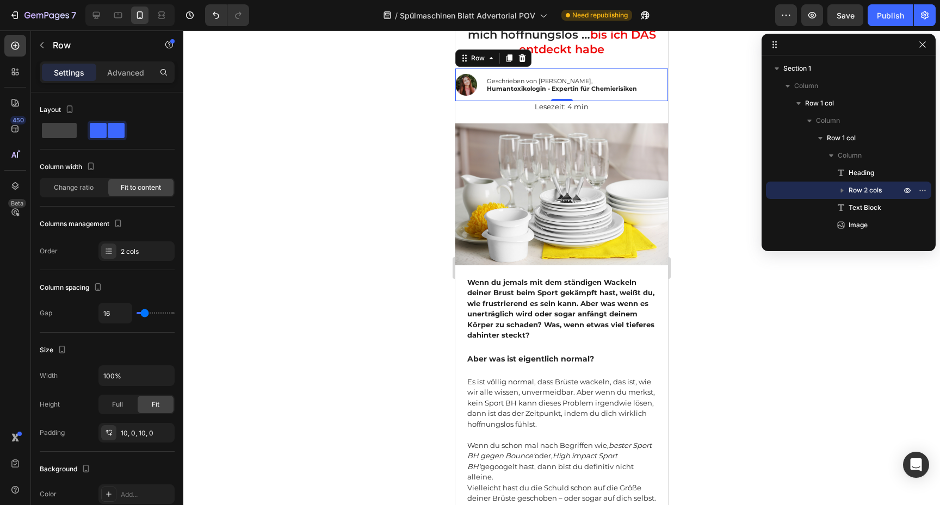
click at [718, 120] on div at bounding box center [561, 267] width 757 height 475
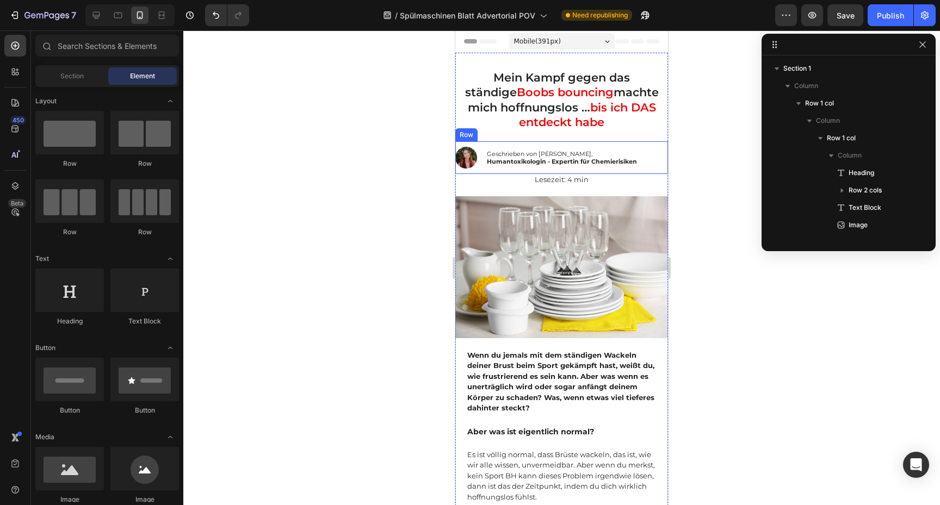
click at [640, 154] on div "Image Geschrieben von Lena Mayer, Humantoxikologin - Expertin für Chemie­risike…" at bounding box center [561, 157] width 213 height 33
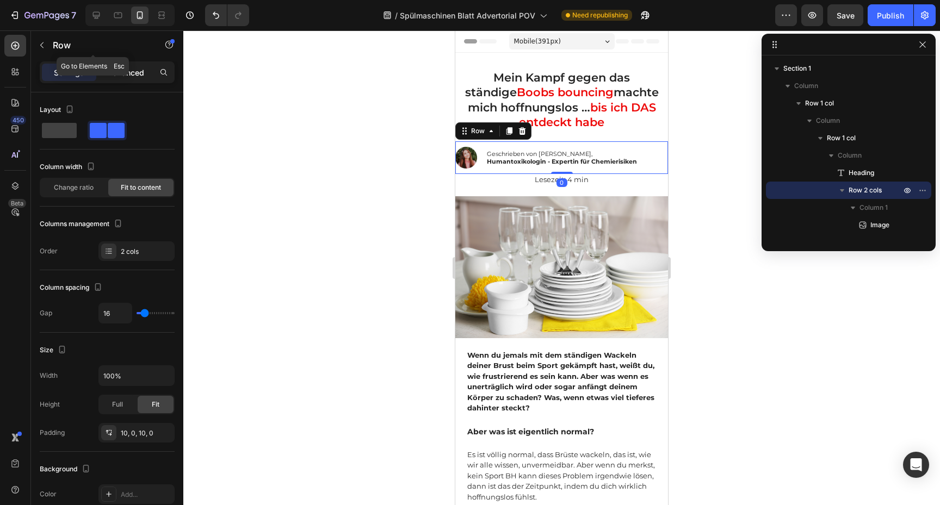
click at [130, 78] on div "Advanced" at bounding box center [125, 72] width 54 height 17
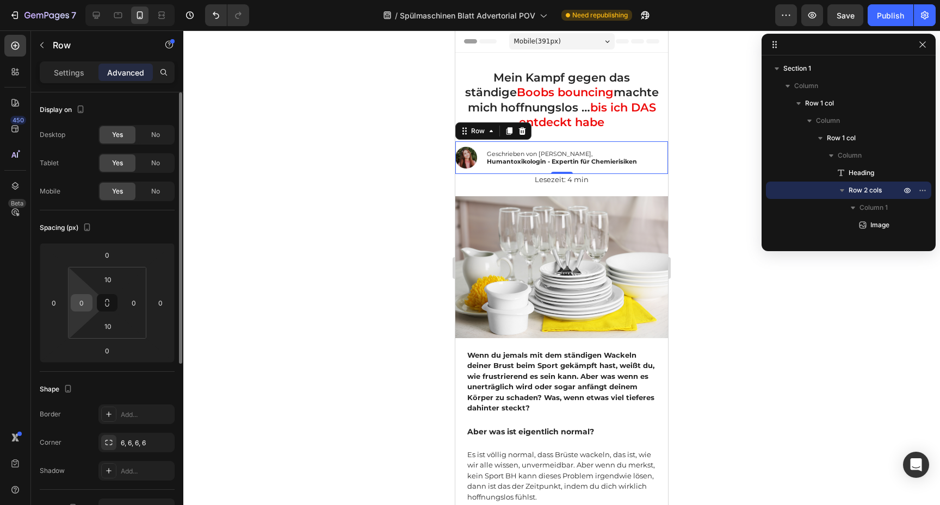
click at [72, 301] on div "0" at bounding box center [82, 302] width 22 height 17
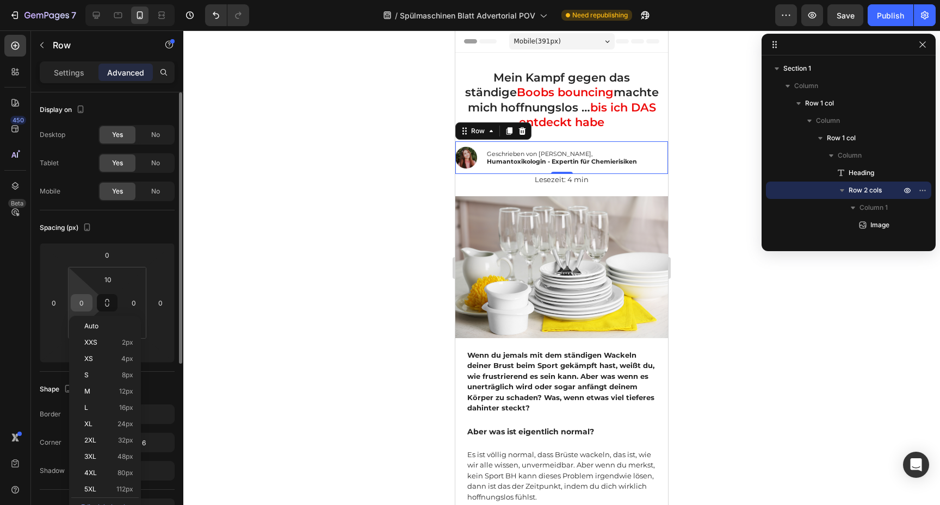
click at [80, 301] on input "0" at bounding box center [81, 303] width 16 height 16
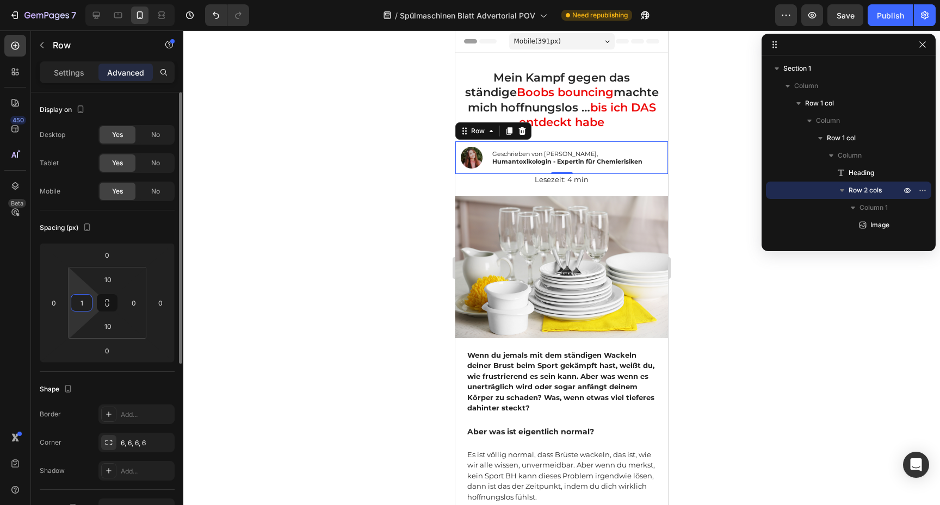
type input "15"
click at [724, 160] on div at bounding box center [561, 267] width 757 height 475
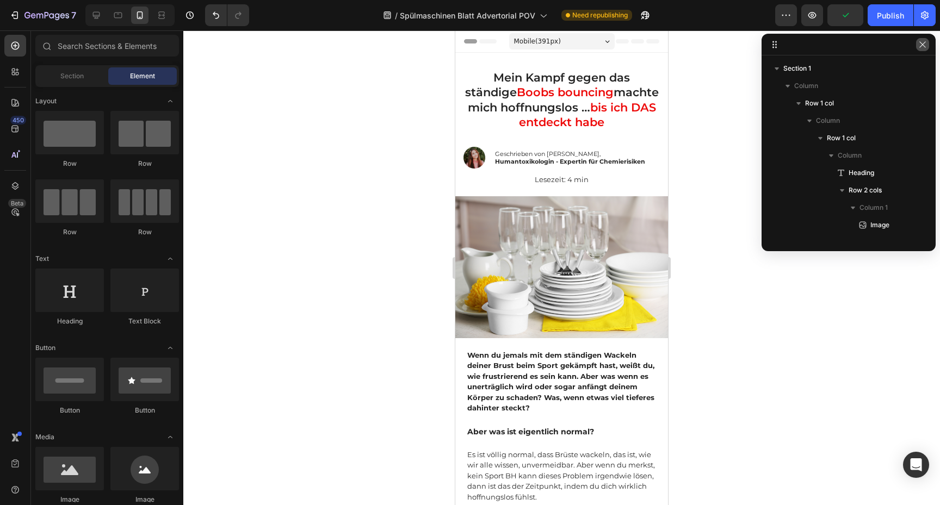
click at [928, 45] on button "button" at bounding box center [922, 44] width 13 height 13
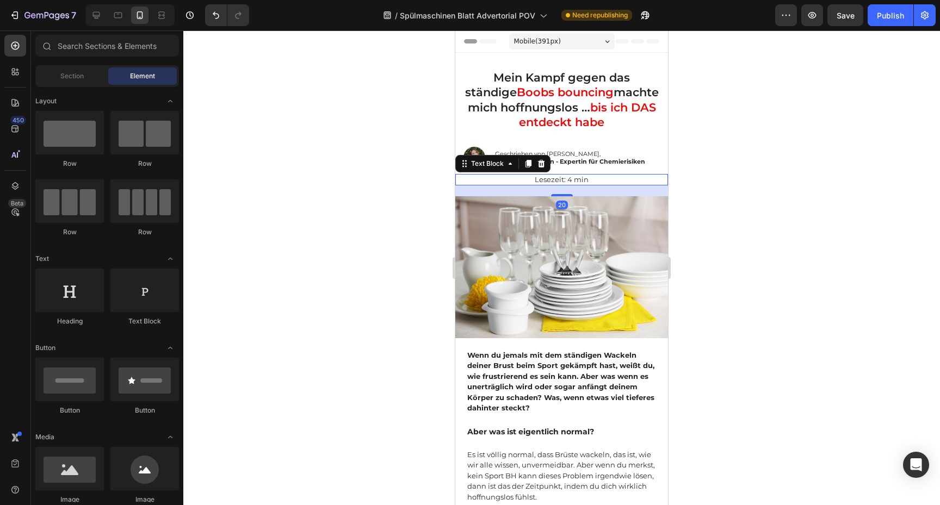
click at [590, 177] on p "Lesezeit: 4 min" at bounding box center [561, 179] width 210 height 9
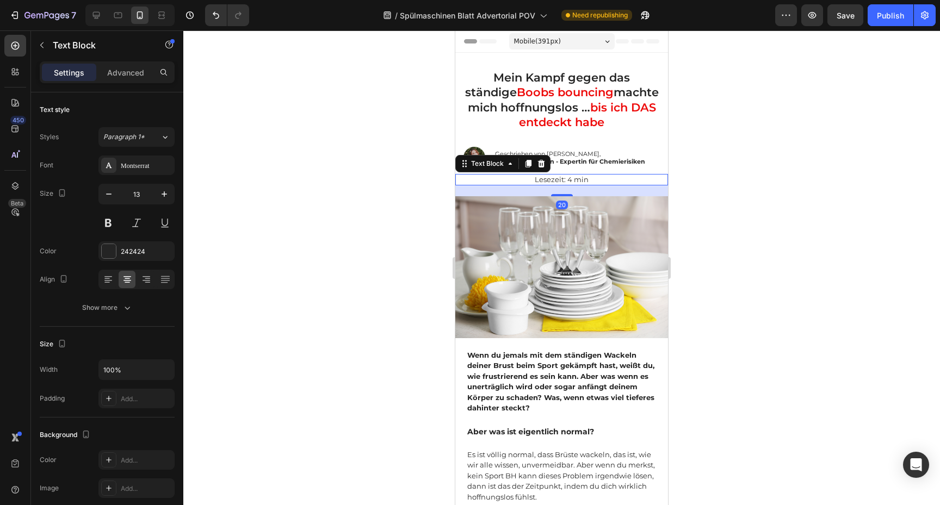
click at [698, 160] on div at bounding box center [561, 267] width 757 height 475
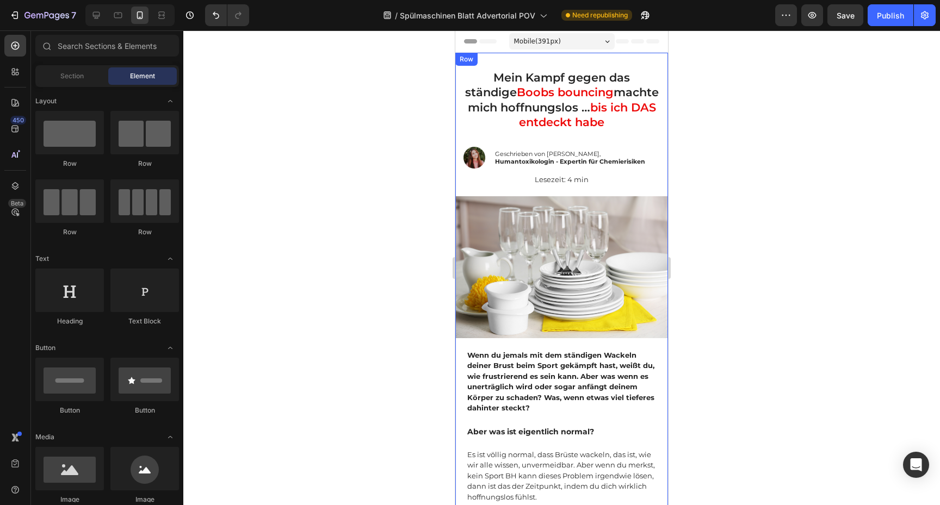
click at [609, 121] on h1 "Mein Kampf gegen das ständige Boobs bouncing machte mich hoffnungslos … bis ich…" at bounding box center [561, 99] width 213 height 61
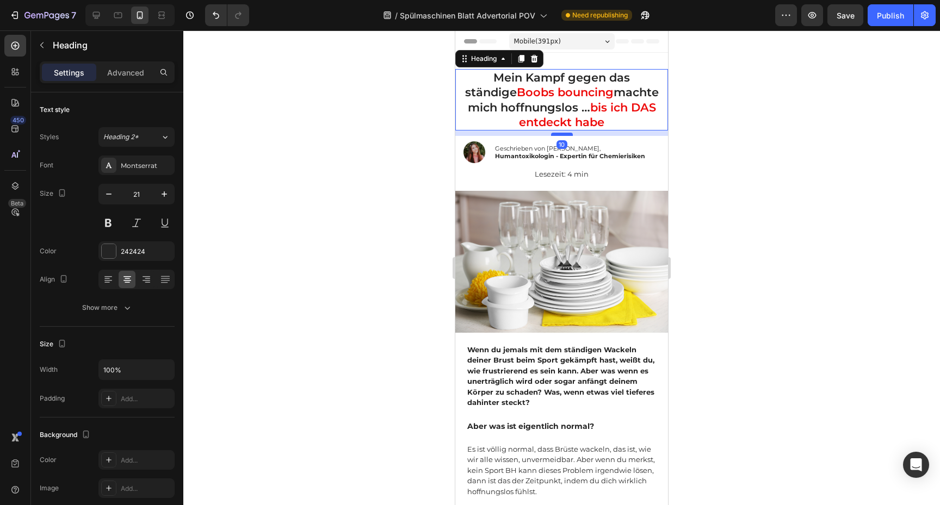
click at [563, 134] on div at bounding box center [562, 134] width 22 height 3
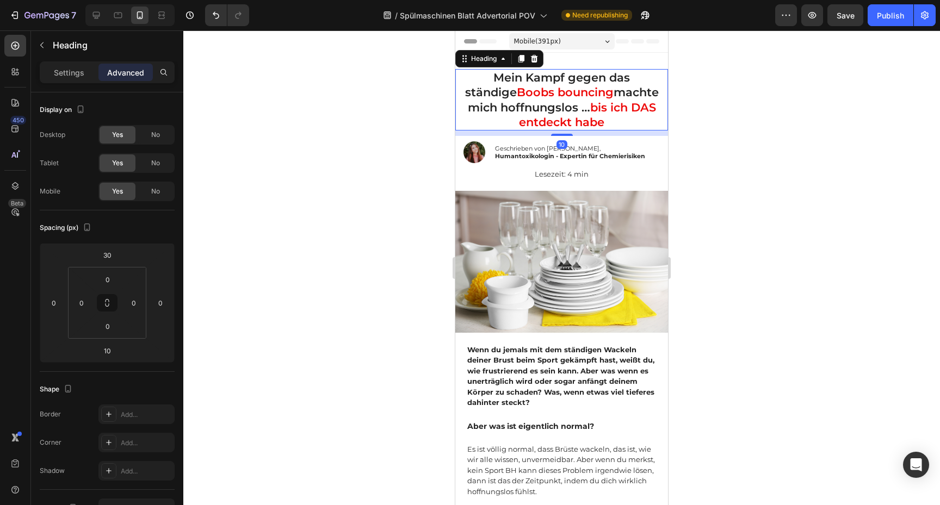
click at [696, 139] on div at bounding box center [561, 267] width 757 height 475
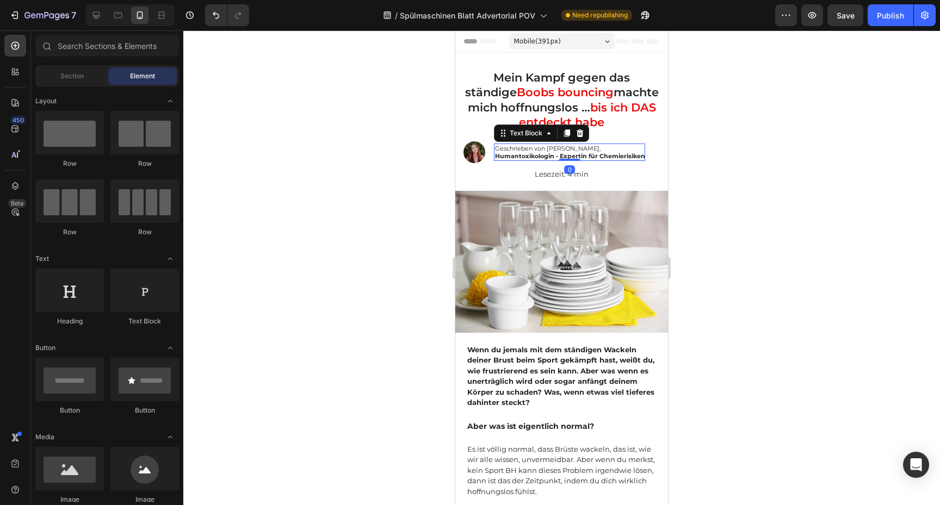
click at [506, 148] on p "Geschrieben von Lena Mayer," at bounding box center [570, 149] width 150 height 8
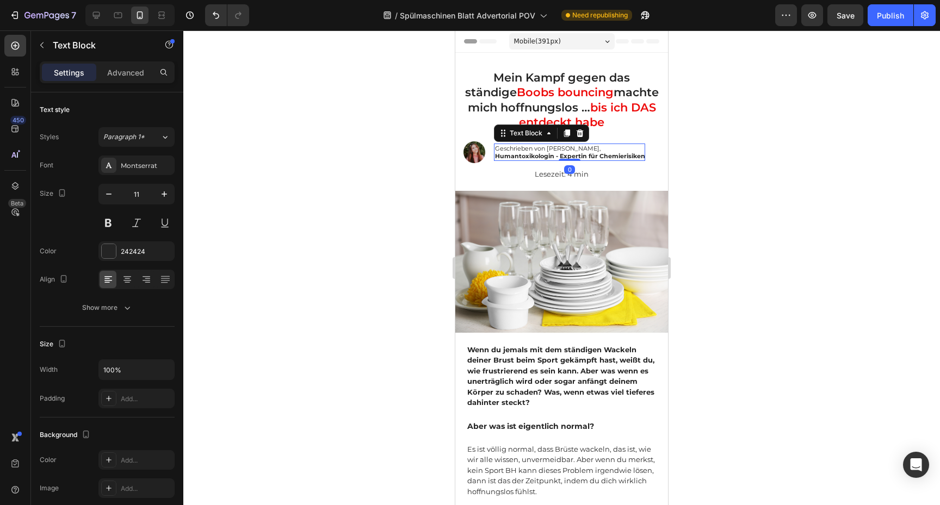
click at [506, 148] on p "Geschrieben von Lena Mayer," at bounding box center [570, 149] width 150 height 8
click at [506, 153] on strong "Humantoxikologin - Expertin für Chemie­risiken" at bounding box center [570, 156] width 150 height 8
drag, startPoint x: 506, startPoint y: 153, endPoint x: 611, endPoint y: 154, distance: 105.5
click at [612, 154] on strong "Humantoxikologin - Expertin für Chemie­risiken" at bounding box center [570, 156] width 150 height 8
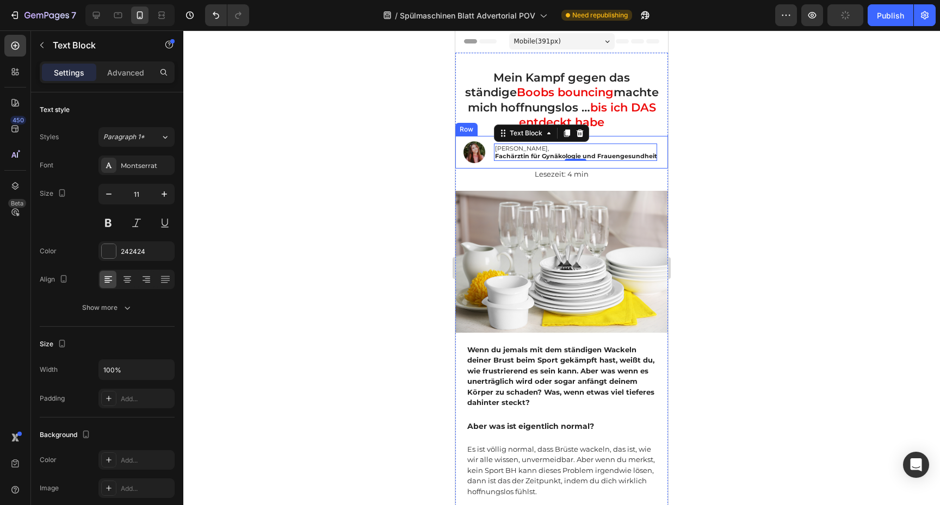
click at [736, 149] on div at bounding box center [561, 267] width 757 height 475
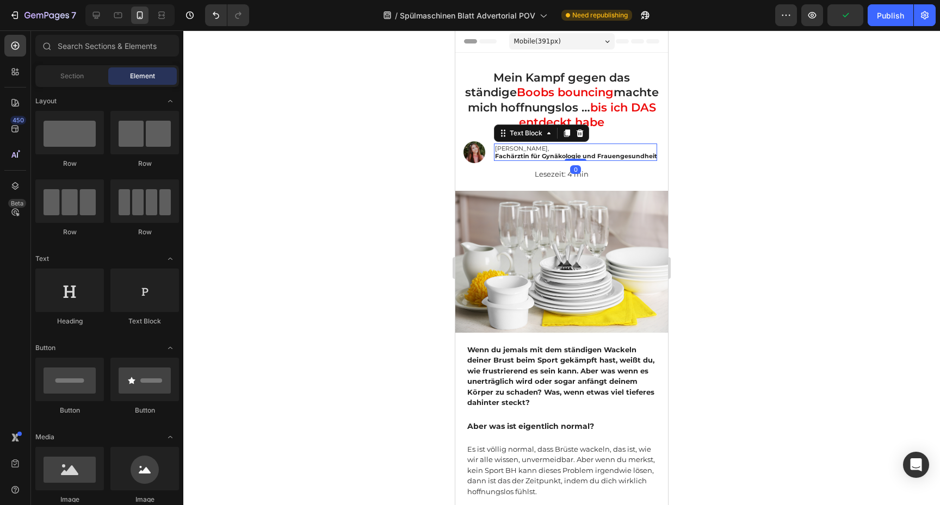
click at [619, 151] on p "Dr. Maria Schneider," at bounding box center [576, 149] width 162 height 8
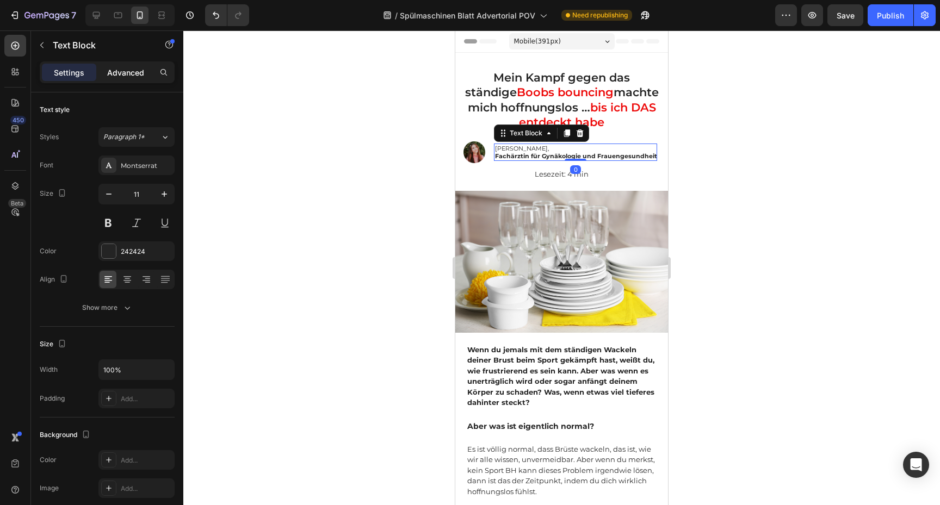
click at [138, 75] on p "Advanced" at bounding box center [125, 72] width 37 height 11
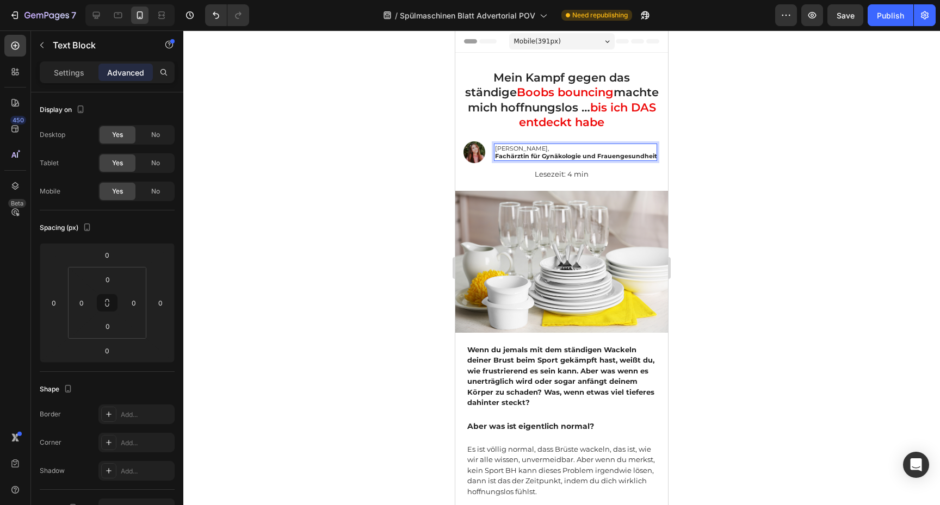
click at [652, 157] on strong "Fachärztin für Gynäkologie und Frauengesundheit" at bounding box center [576, 156] width 162 height 8
click at [652, 158] on strong "Fachärztin für Gynäkologie und Frauengesundheit" at bounding box center [576, 156] width 162 height 8
click at [790, 129] on div at bounding box center [561, 267] width 757 height 475
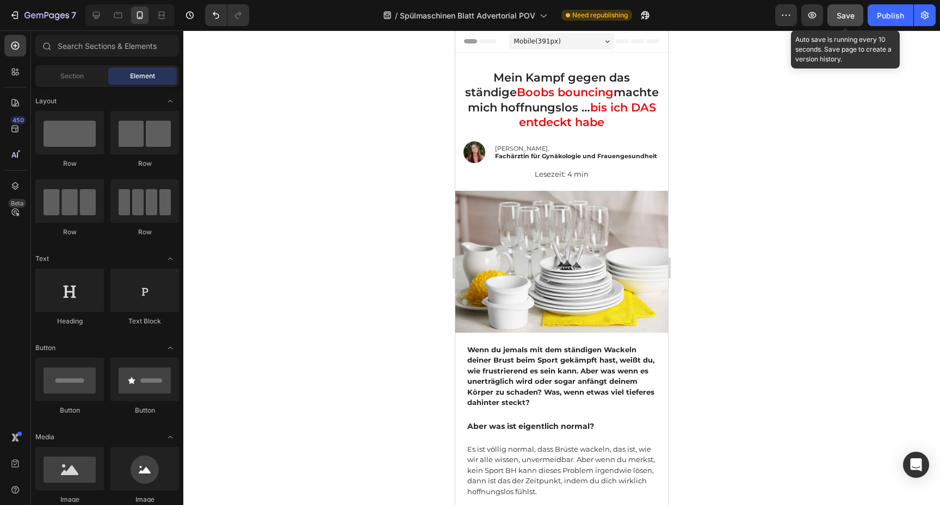
click at [846, 10] on div "Save" at bounding box center [845, 15] width 18 height 11
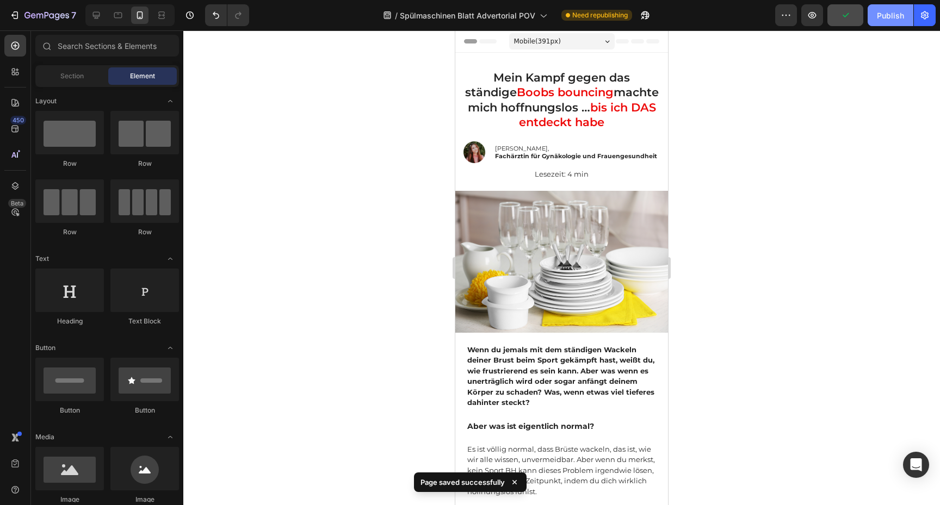
click at [903, 18] on div "Publish" at bounding box center [890, 15] width 27 height 11
click at [631, 151] on p "Dr. Maria Schneider," at bounding box center [576, 149] width 162 height 8
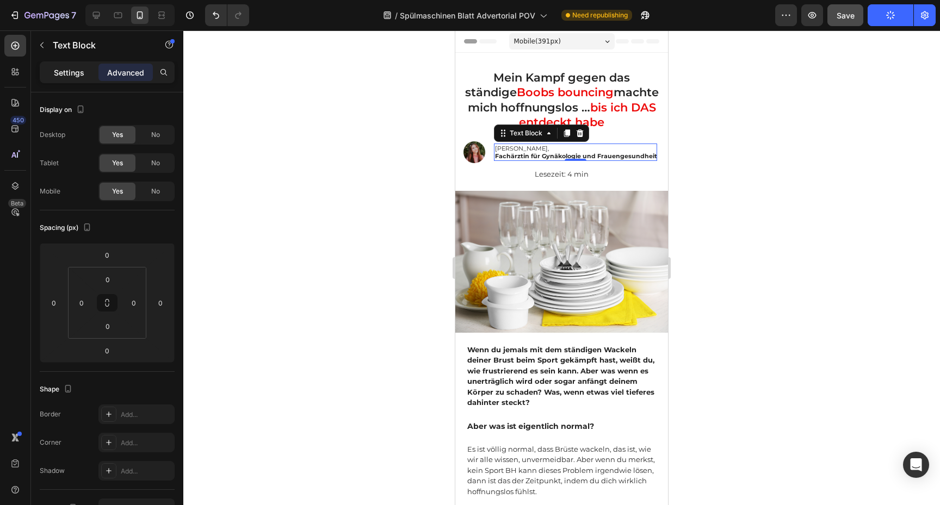
click at [85, 77] on div "Settings" at bounding box center [69, 72] width 54 height 17
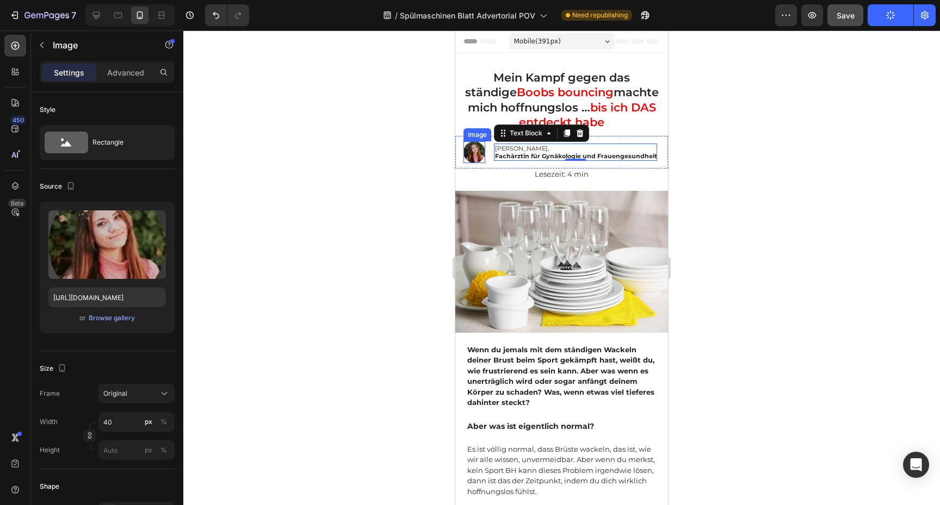
click at [472, 158] on img at bounding box center [474, 152] width 22 height 22
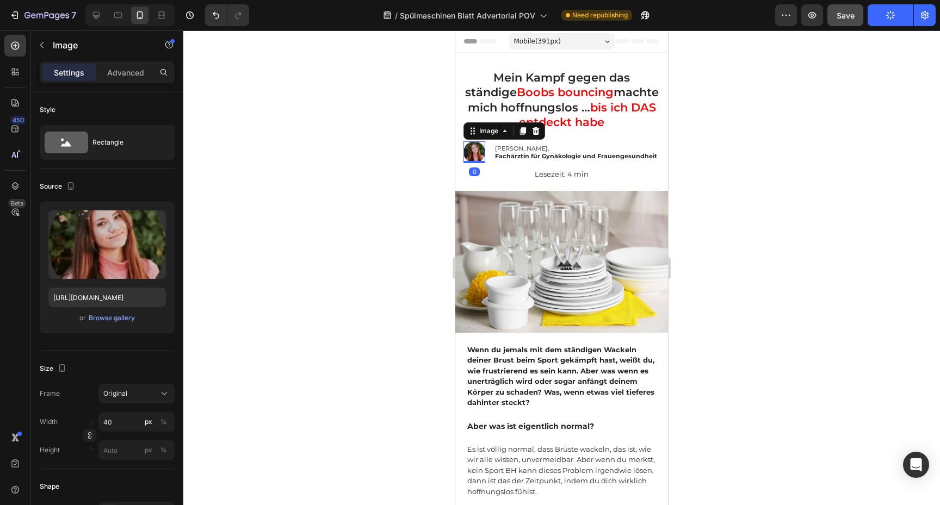
click at [129, 84] on div "Settings Advanced" at bounding box center [107, 76] width 152 height 31
click at [129, 74] on p "Advanced" at bounding box center [125, 72] width 37 height 11
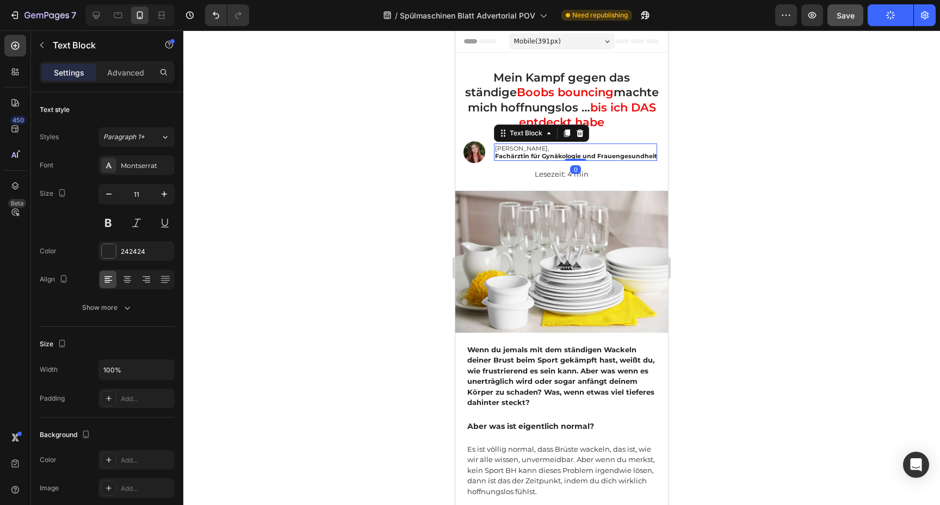
click at [506, 150] on p "Dr. Maria Schneider," at bounding box center [576, 149] width 162 height 8
click at [141, 74] on p "Advanced" at bounding box center [125, 72] width 37 height 11
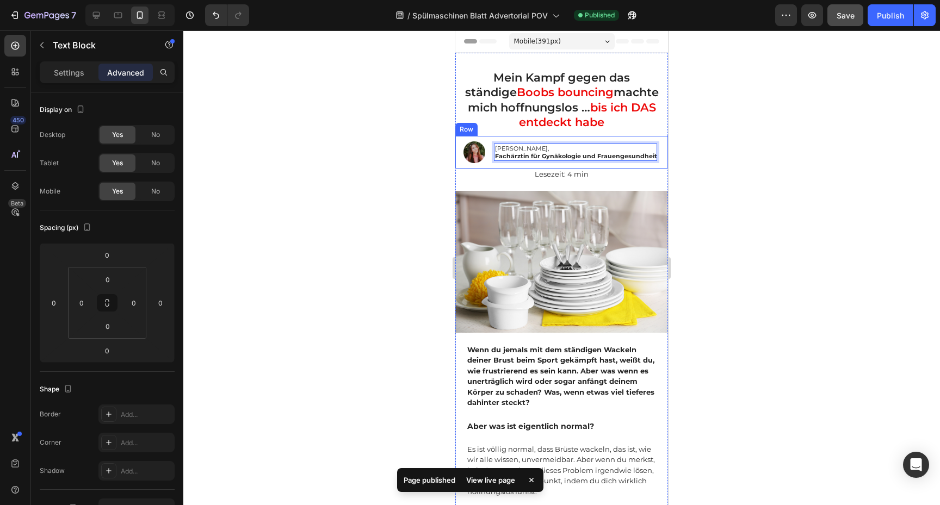
click at [698, 146] on div at bounding box center [561, 267] width 757 height 475
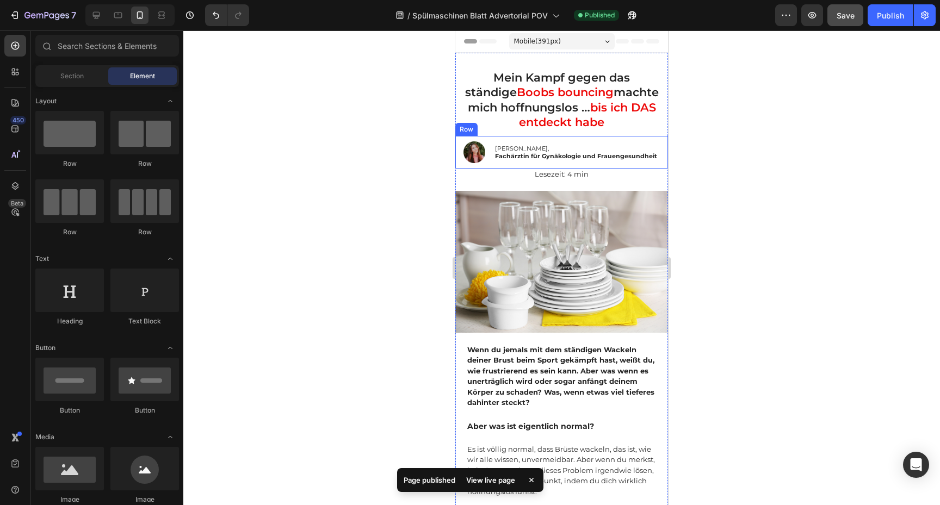
click at [622, 149] on p "Dr. Maria Schneider," at bounding box center [576, 149] width 162 height 8
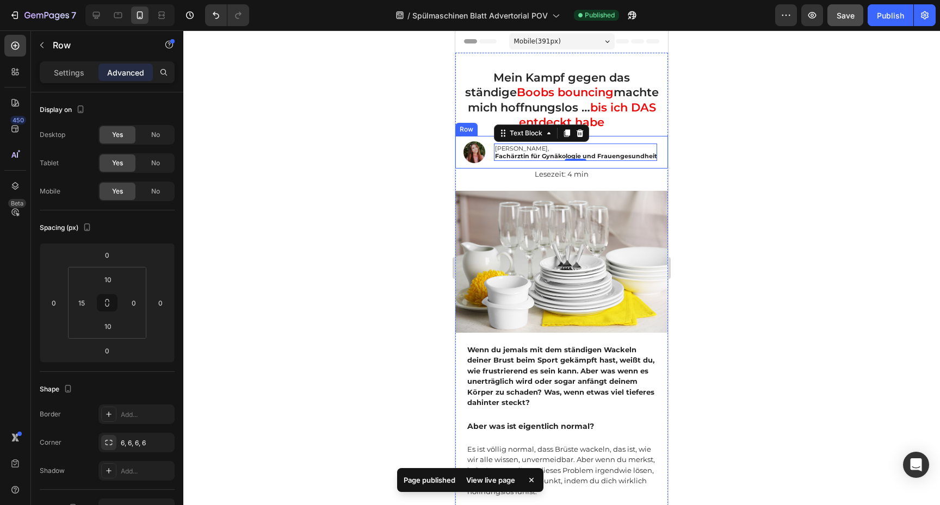
click at [489, 154] on div "Image Dr. Maria Schneider, Fachärztin für Gynäkologie und Frauengesundheit Text…" at bounding box center [561, 152] width 213 height 33
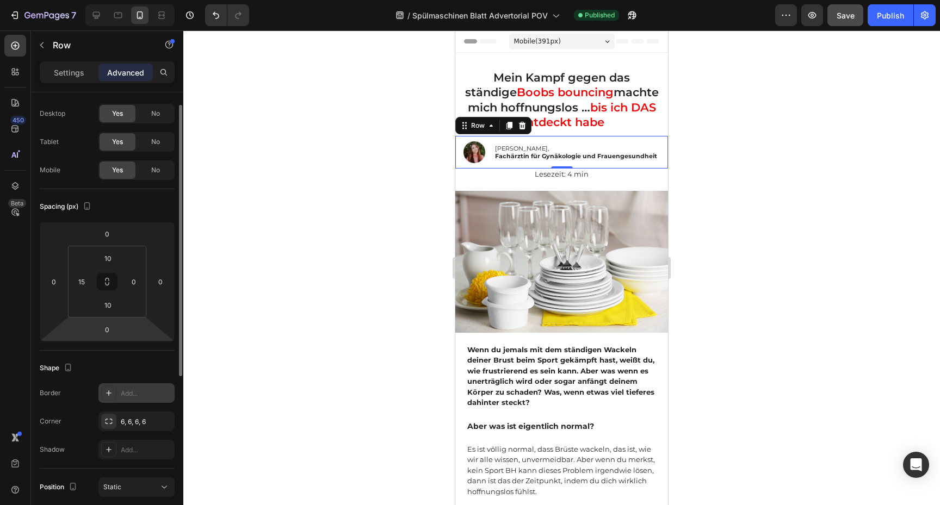
scroll to position [34, 0]
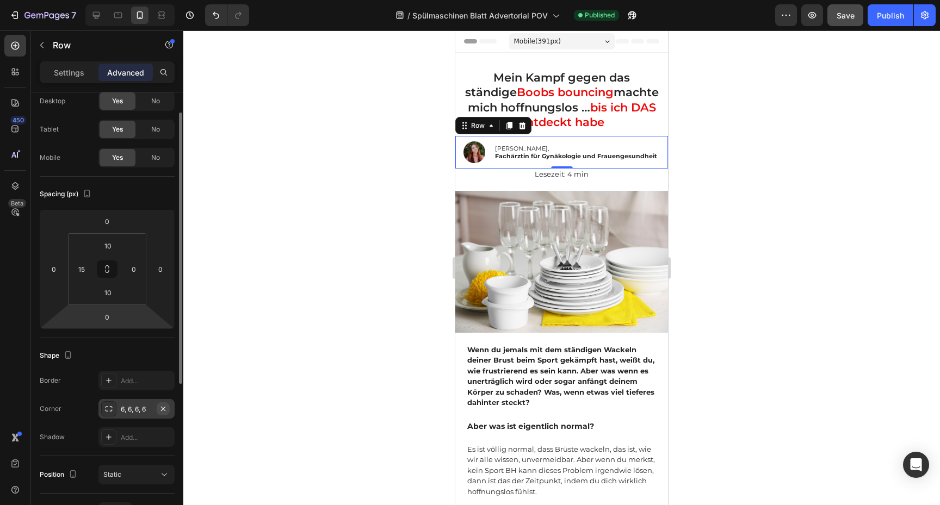
click at [162, 410] on icon "button" at bounding box center [163, 409] width 9 height 9
click at [211, 20] on icon "Undo/Redo" at bounding box center [215, 15] width 11 height 11
click at [83, 265] on input "15" at bounding box center [81, 269] width 16 height 16
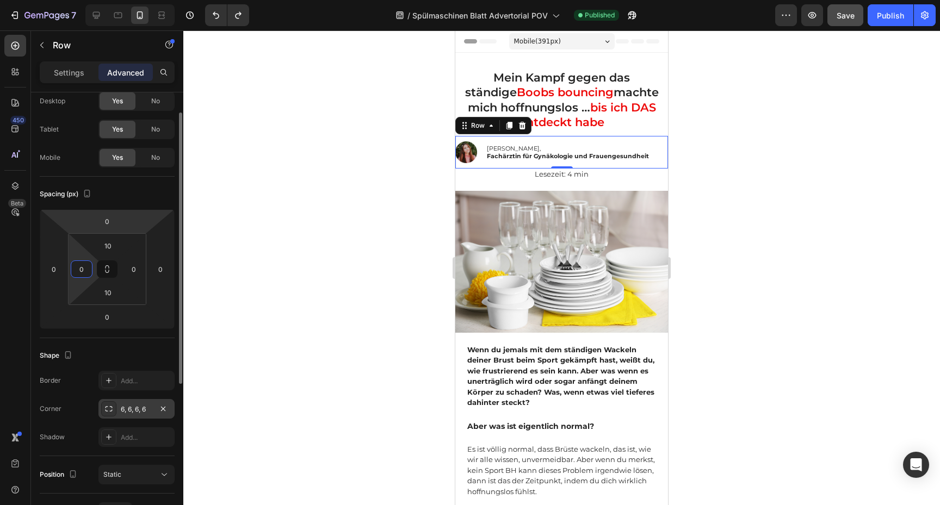
click at [121, 195] on div "Spacing (px)" at bounding box center [107, 193] width 135 height 17
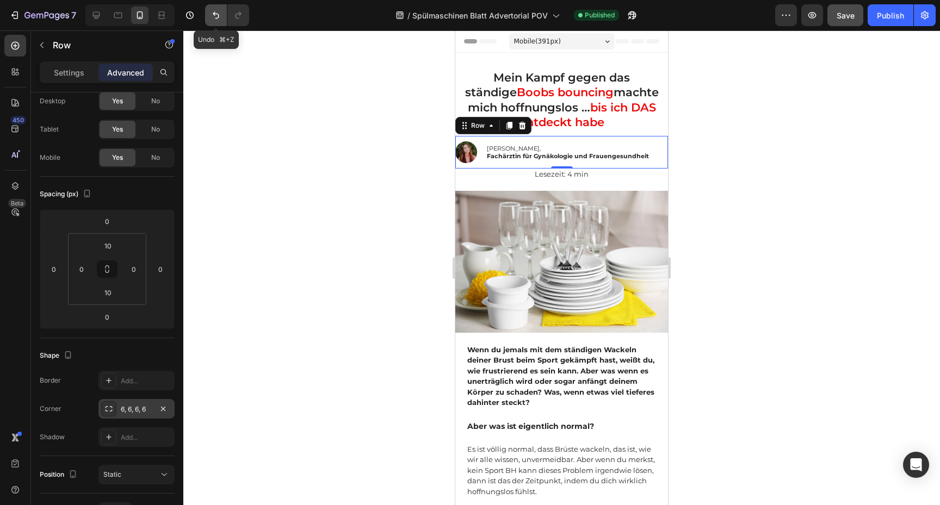
click at [219, 20] on icon "Undo/Redo" at bounding box center [215, 15] width 11 height 11
click at [237, 21] on button "Undo/Redo" at bounding box center [238, 15] width 22 height 22
click at [209, 21] on button "Undo/Redo" at bounding box center [216, 15] width 22 height 22
type input "15"
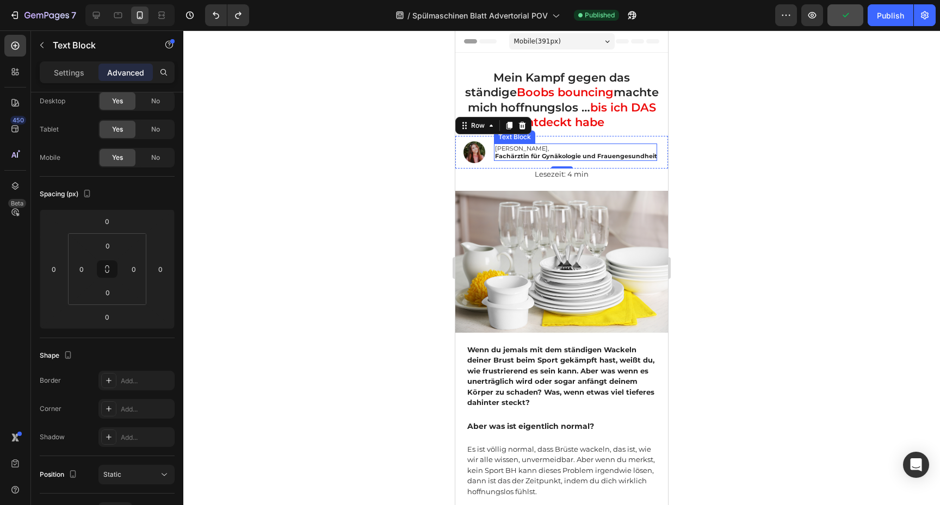
click at [509, 153] on strong "Fachärztin für Gynäkologie und Frauengesundheit" at bounding box center [576, 156] width 162 height 8
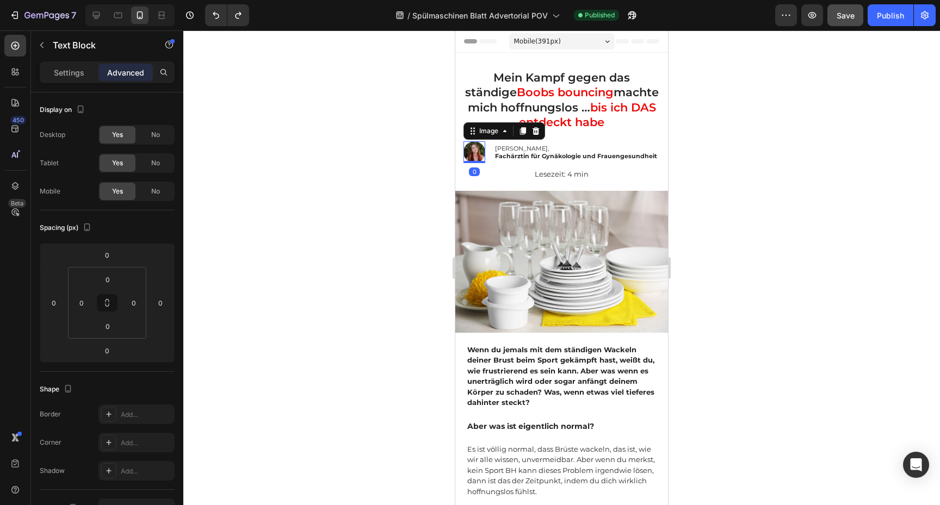
click at [481, 150] on img at bounding box center [474, 152] width 22 height 22
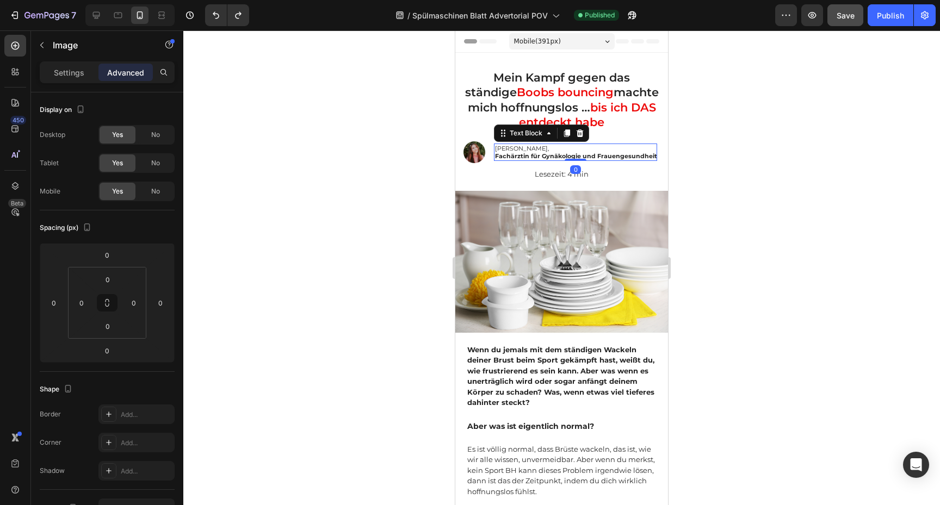
click at [507, 154] on strong "Fachärztin für Gynäkologie und Frauengesundheit" at bounding box center [576, 156] width 162 height 8
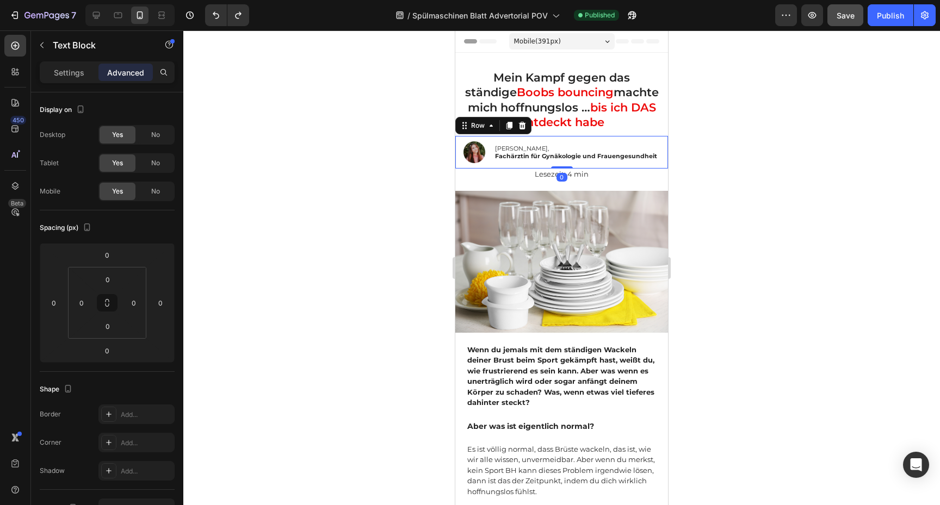
click at [662, 155] on div "Image Dr. Maria Schneider, Fachärztin für Gynäkologie und Frauengesundheit Text…" at bounding box center [561, 152] width 213 height 33
click at [69, 72] on p "Settings" at bounding box center [69, 72] width 30 height 11
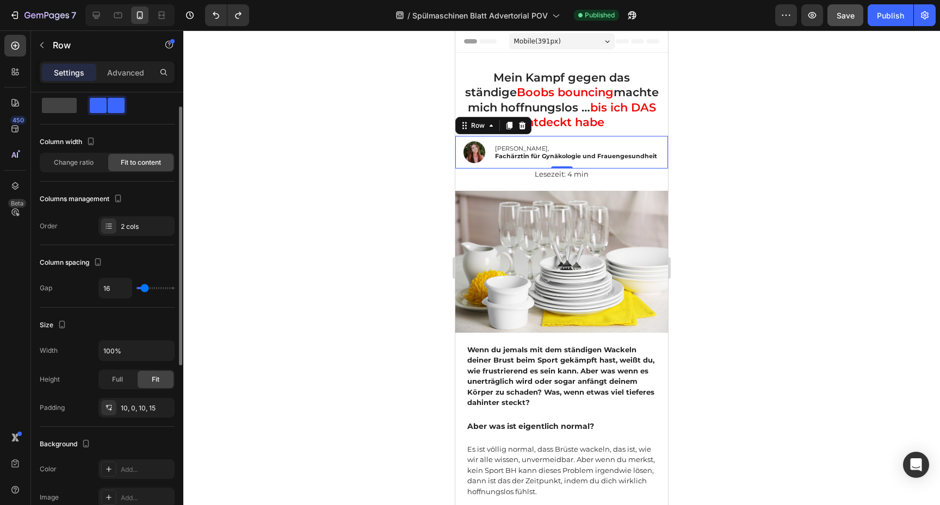
scroll to position [32, 0]
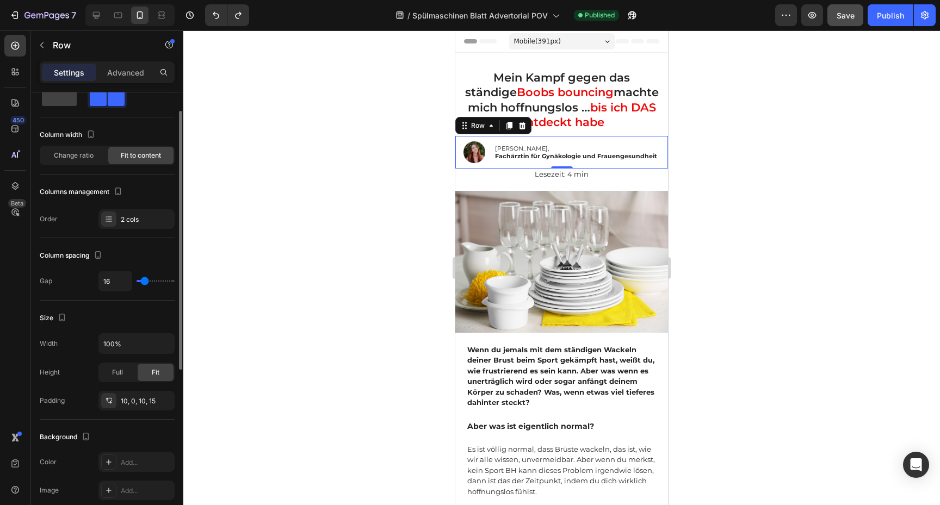
type input "15"
type input "14"
type input "12"
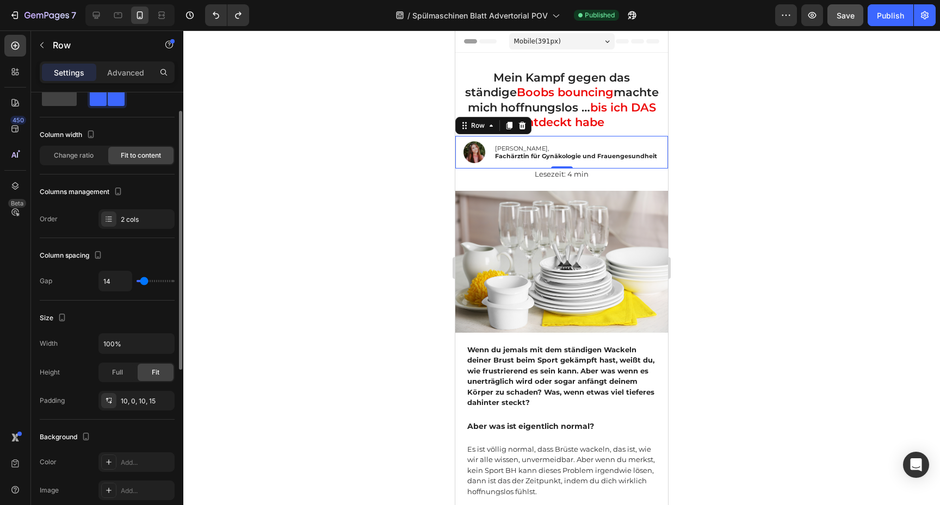
type input "12"
type input "11"
type input "10"
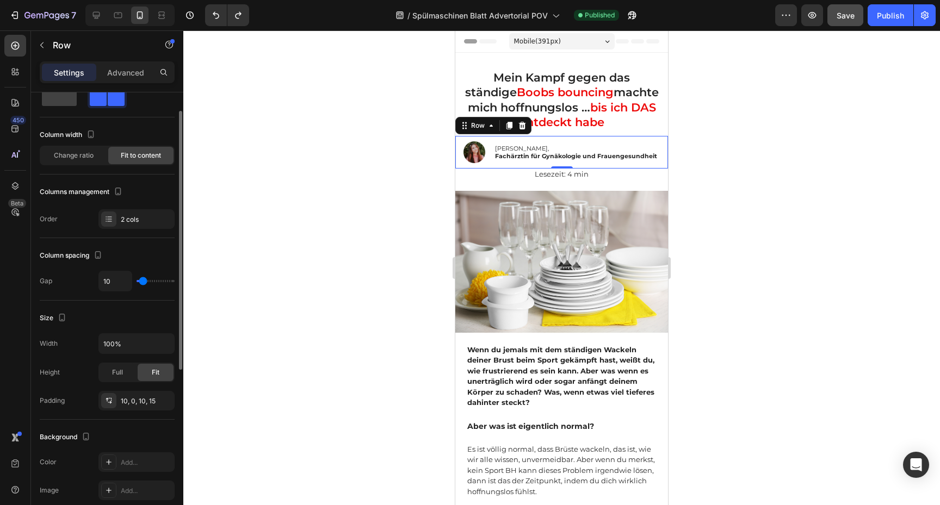
type input "9"
type input "8"
type input "7"
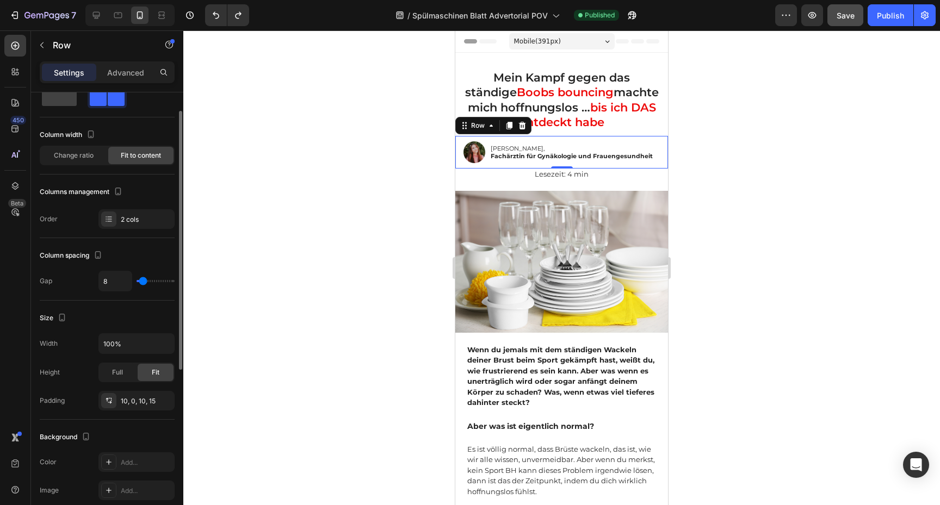
type input "7"
type input "8"
type input "9"
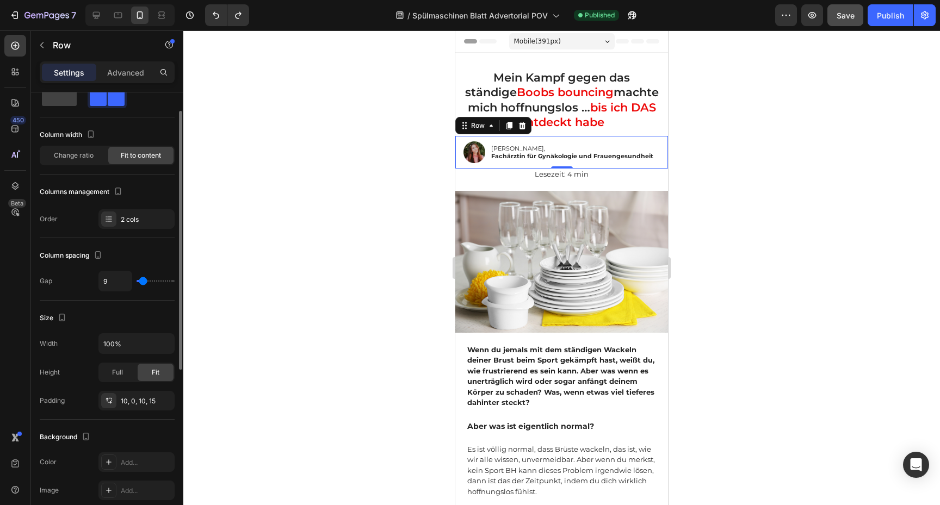
click at [142, 282] on input "range" at bounding box center [156, 281] width 38 height 2
click at [285, 225] on div at bounding box center [561, 267] width 757 height 475
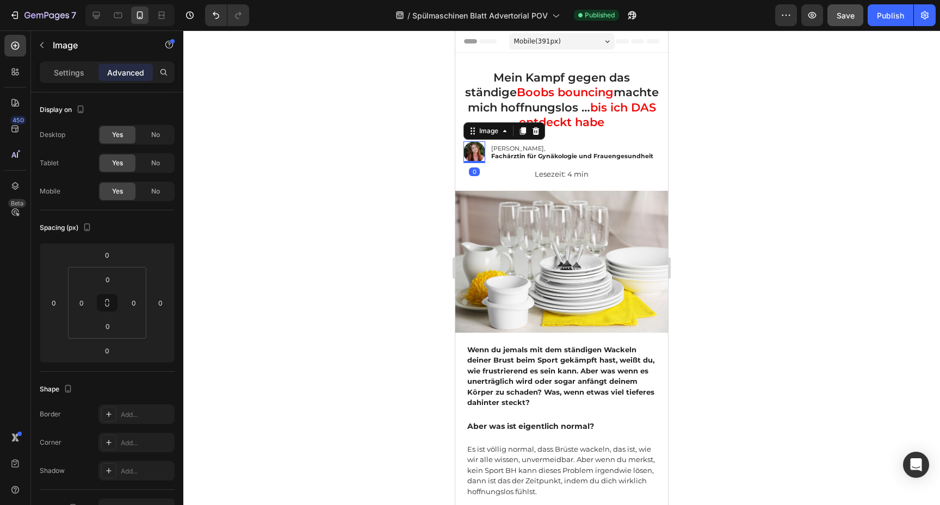
click at [474, 146] on img at bounding box center [474, 152] width 22 height 22
click at [661, 146] on div "Image 0 Dr. Maria Schneider, Fachärztin für Gynäkologie und Frauengesundheit Te…" at bounding box center [561, 152] width 213 height 33
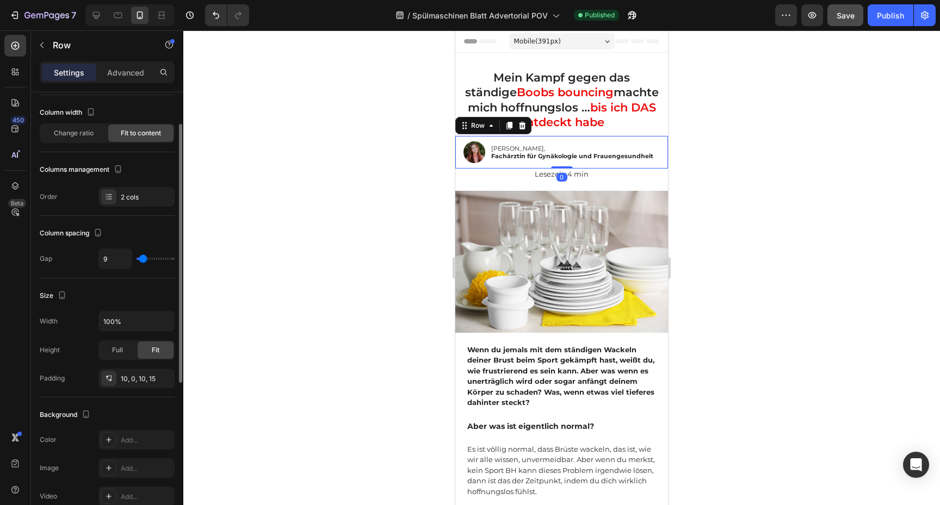
scroll to position [57, 0]
click at [145, 377] on div "10, 0, 10, 15" at bounding box center [137, 377] width 32 height 10
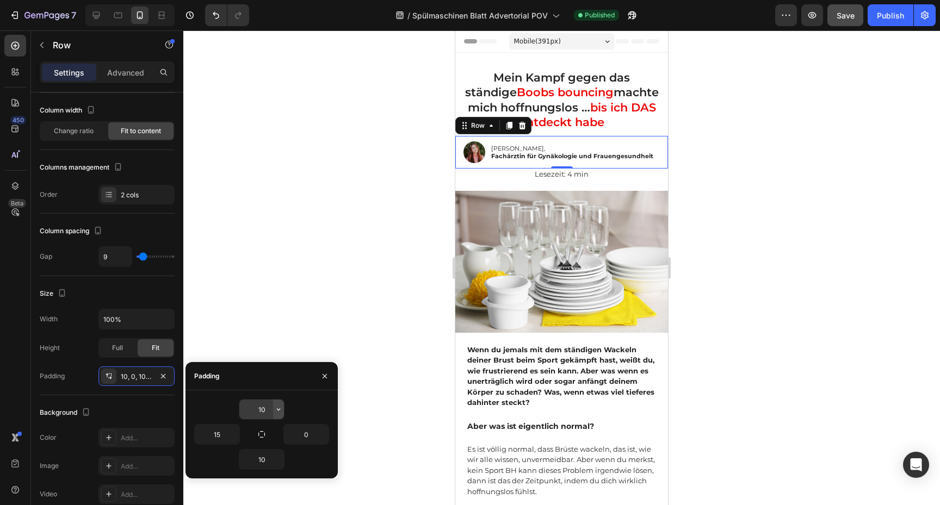
click at [277, 409] on icon "button" at bounding box center [278, 409] width 9 height 9
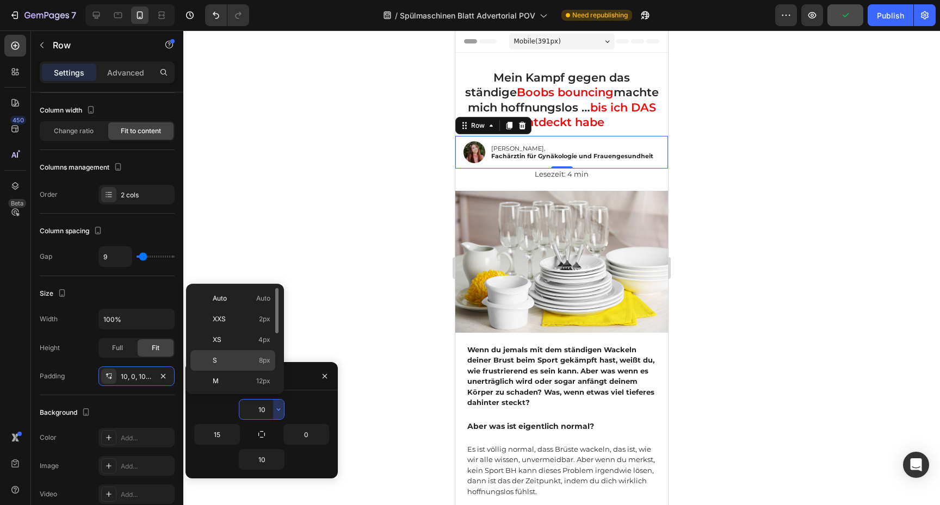
click at [253, 365] on p "S 8px" at bounding box center [242, 361] width 58 height 10
type input "8"
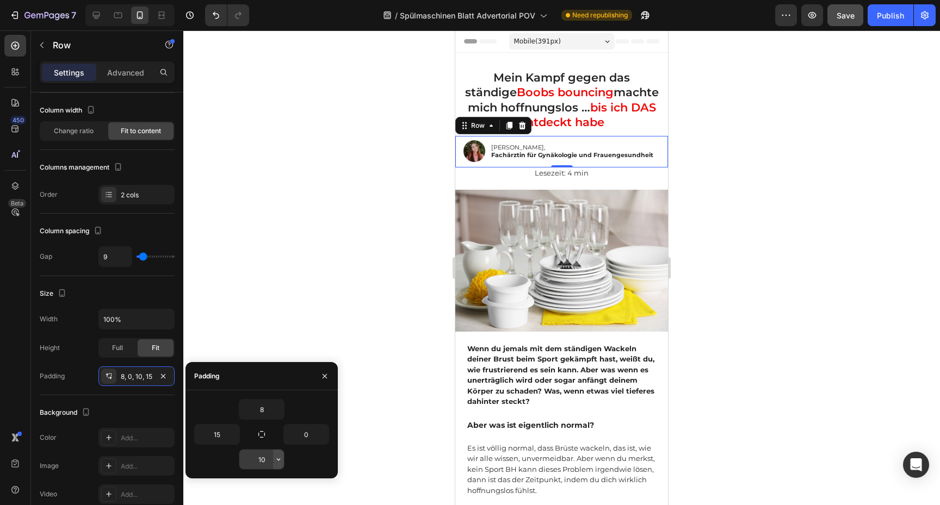
click at [283, 461] on button "button" at bounding box center [278, 460] width 11 height 20
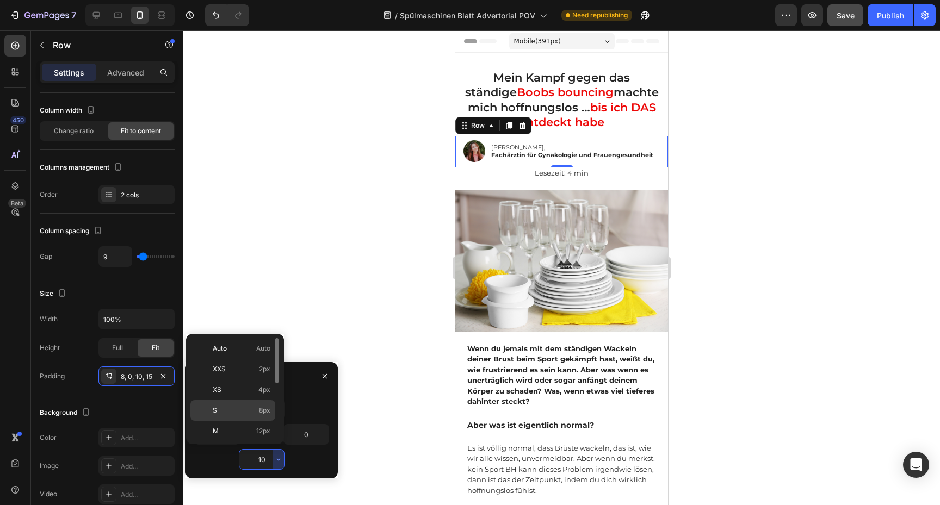
click at [263, 408] on span "8px" at bounding box center [264, 411] width 11 height 10
type input "8"
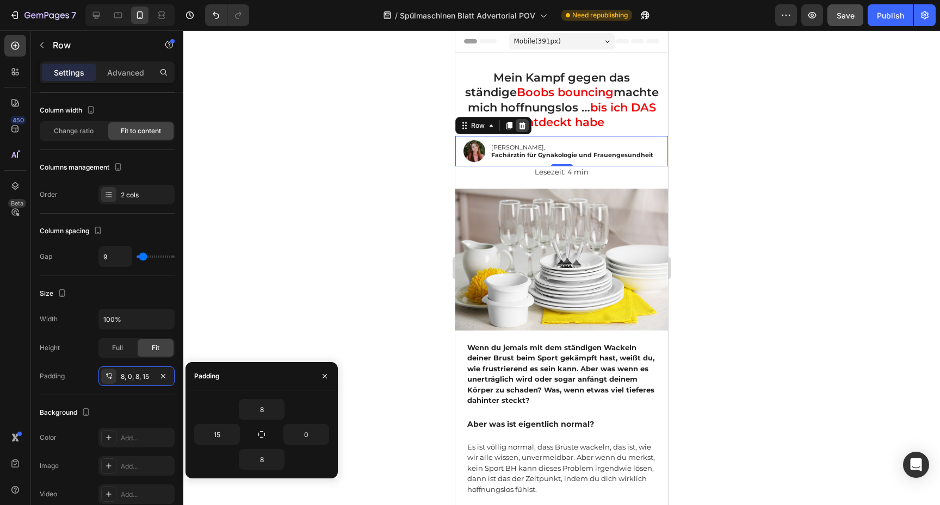
click at [523, 127] on icon at bounding box center [522, 126] width 7 height 8
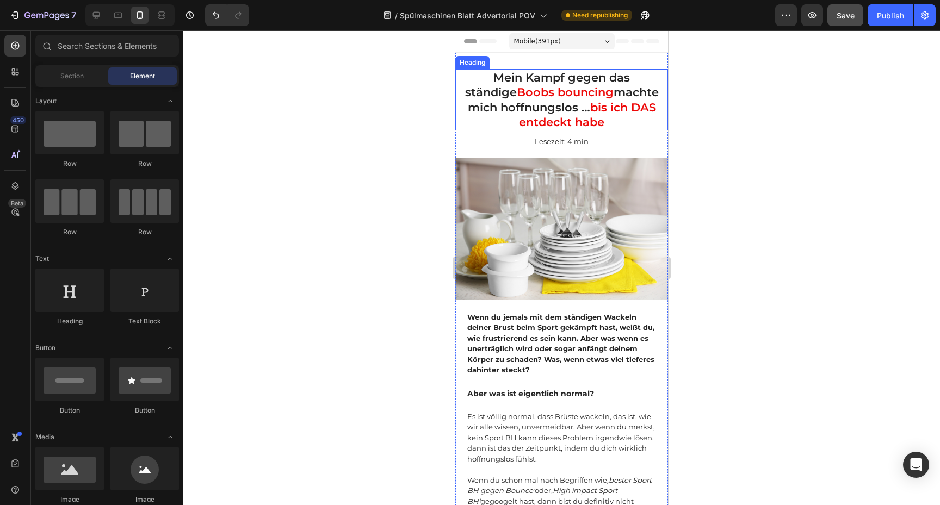
click at [617, 125] on h1 "Mein Kampf gegen das ständige Boobs bouncing machte mich hoffnungslos … bis ich…" at bounding box center [561, 99] width 213 height 61
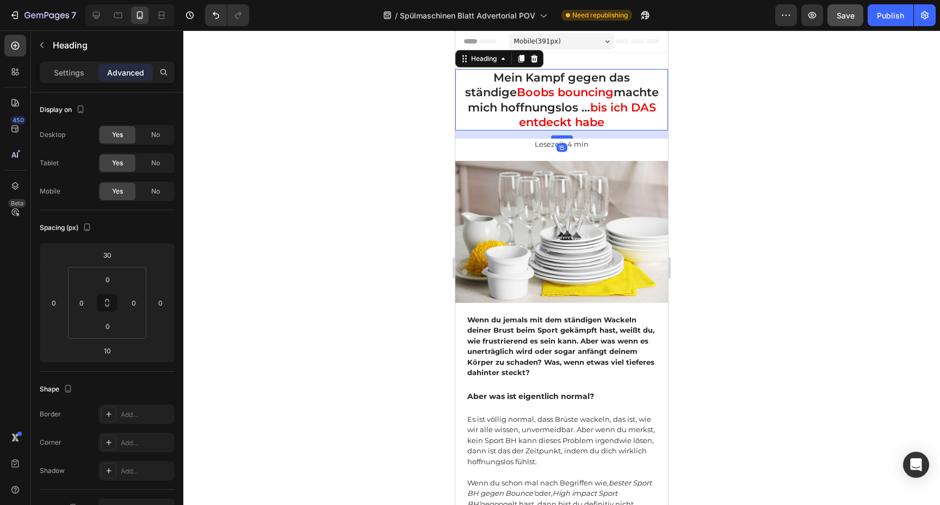
click at [563, 137] on div at bounding box center [562, 136] width 22 height 3
type input "15"
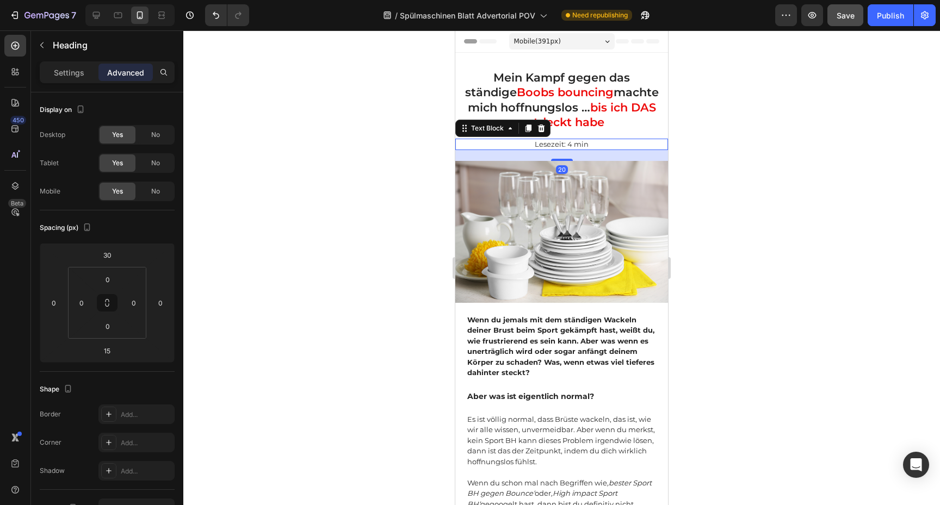
click at [591, 140] on p "Lesezeit: 4 min" at bounding box center [561, 144] width 210 height 9
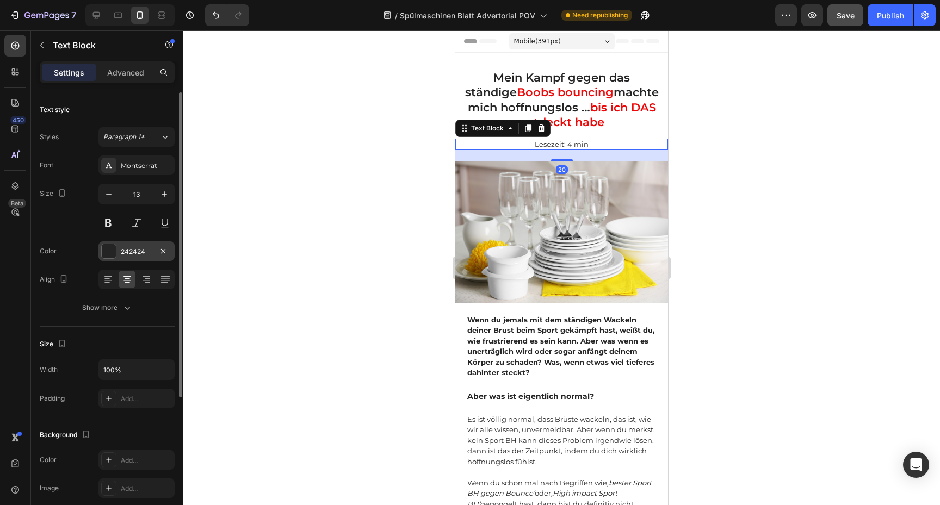
click at [121, 250] on div "242424" at bounding box center [137, 252] width 32 height 10
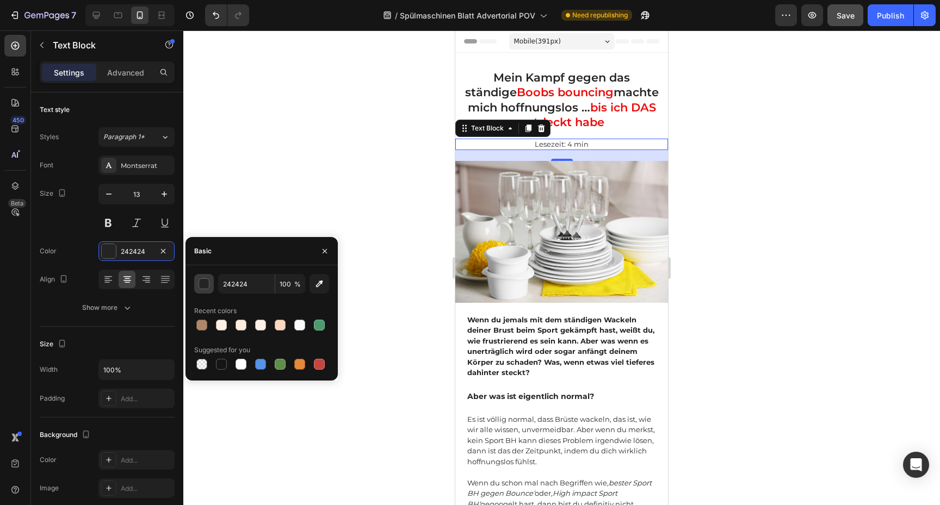
click at [209, 285] on div "button" at bounding box center [204, 283] width 11 height 11
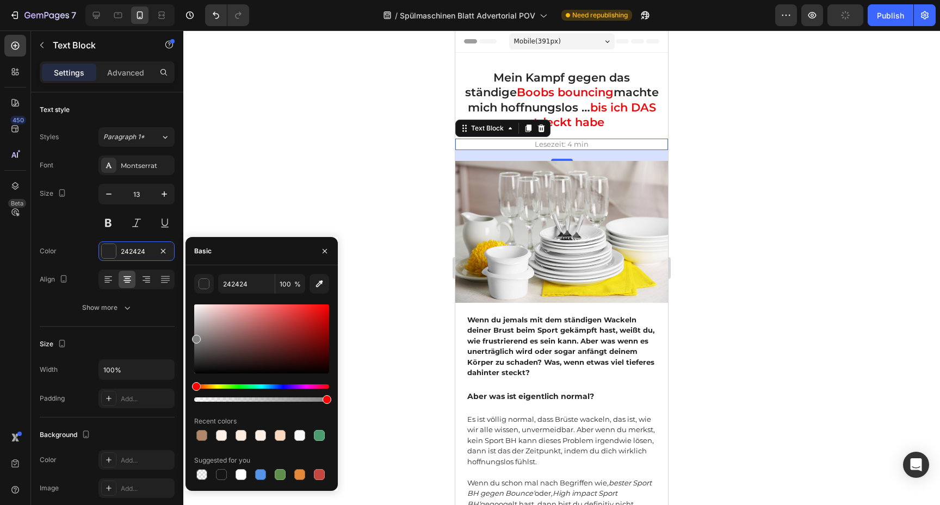
drag, startPoint x: 198, startPoint y: 359, endPoint x: 188, endPoint y: 337, distance: 23.9
click at [188, 337] on div "242424 100 % Recent colors Suggested for you" at bounding box center [261, 378] width 152 height 208
type input "848484"
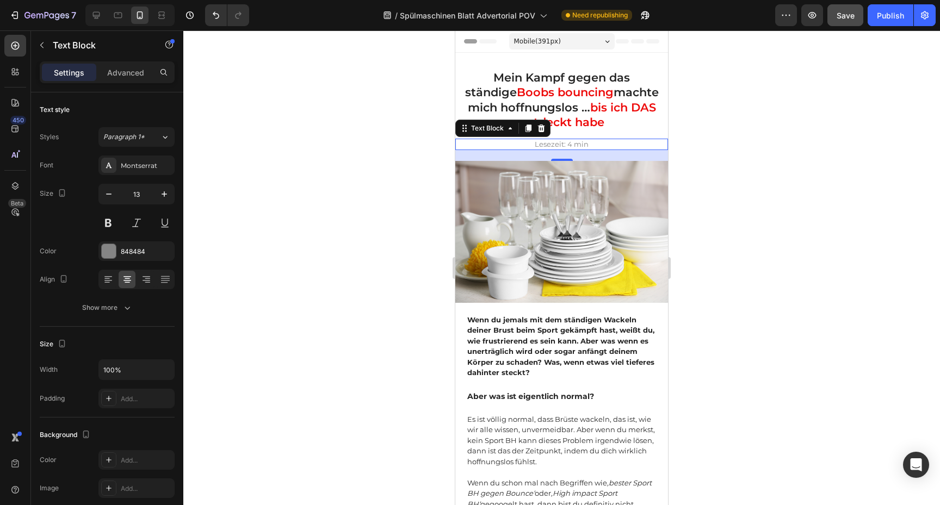
click at [693, 185] on div at bounding box center [561, 267] width 757 height 475
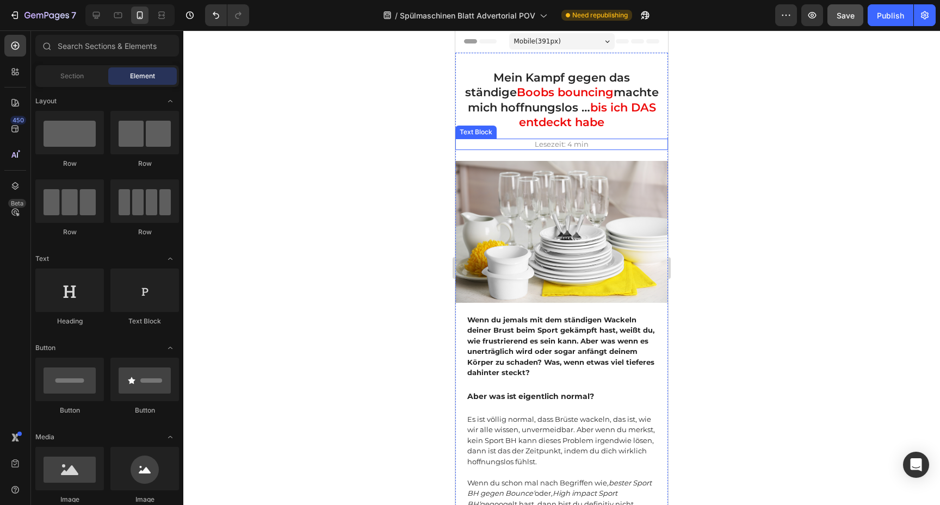
click at [600, 145] on p "Lesezeit: 4 min" at bounding box center [561, 144] width 210 height 9
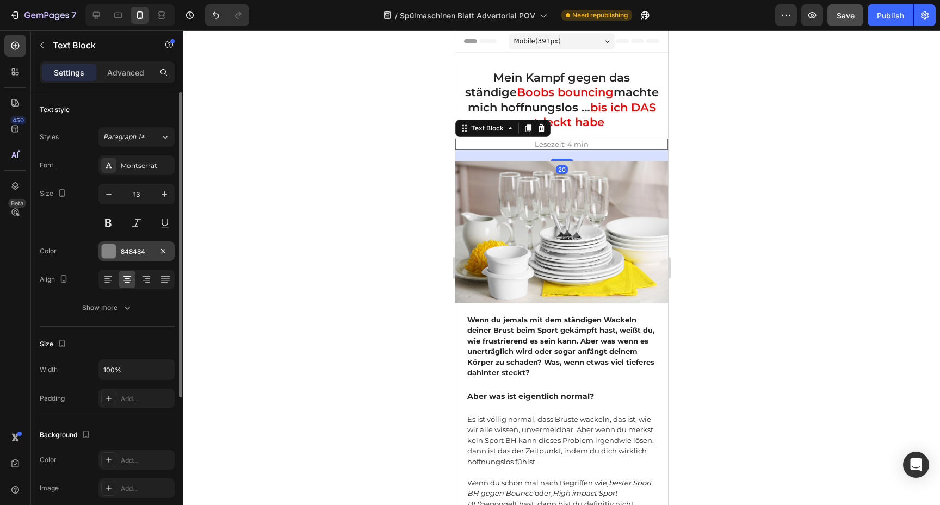
click at [133, 250] on div "848484" at bounding box center [137, 252] width 32 height 10
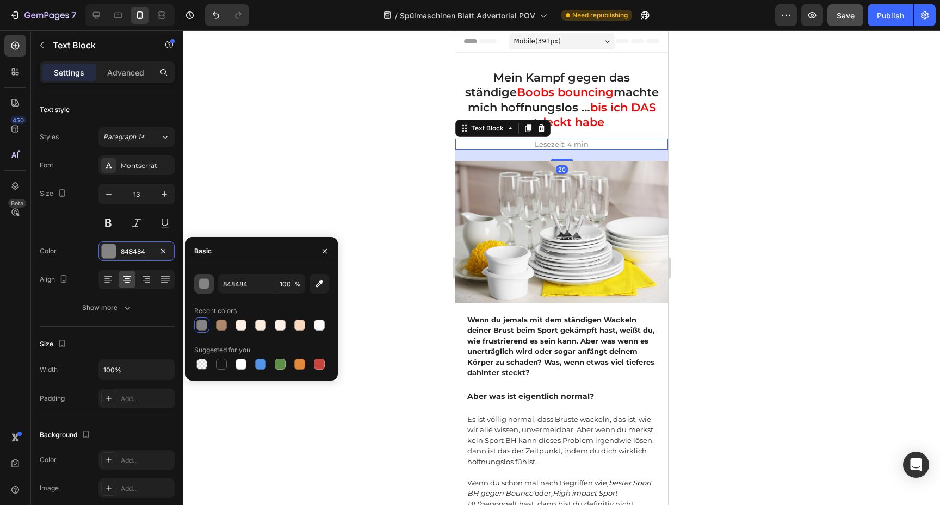
click at [205, 290] on button "button" at bounding box center [204, 284] width 20 height 20
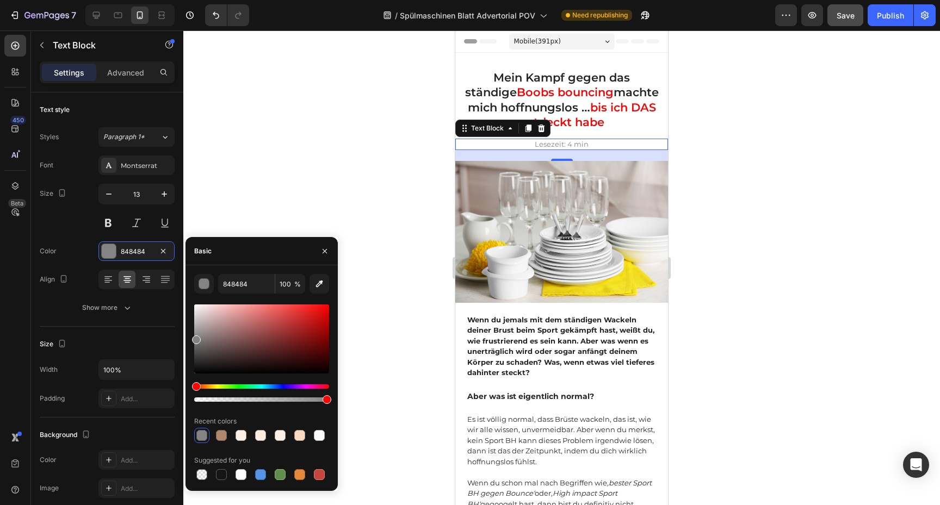
click at [195, 345] on div at bounding box center [261, 339] width 135 height 69
click at [195, 345] on div at bounding box center [196, 347] width 9 height 9
type input "686868"
click at [839, 64] on div at bounding box center [561, 267] width 757 height 475
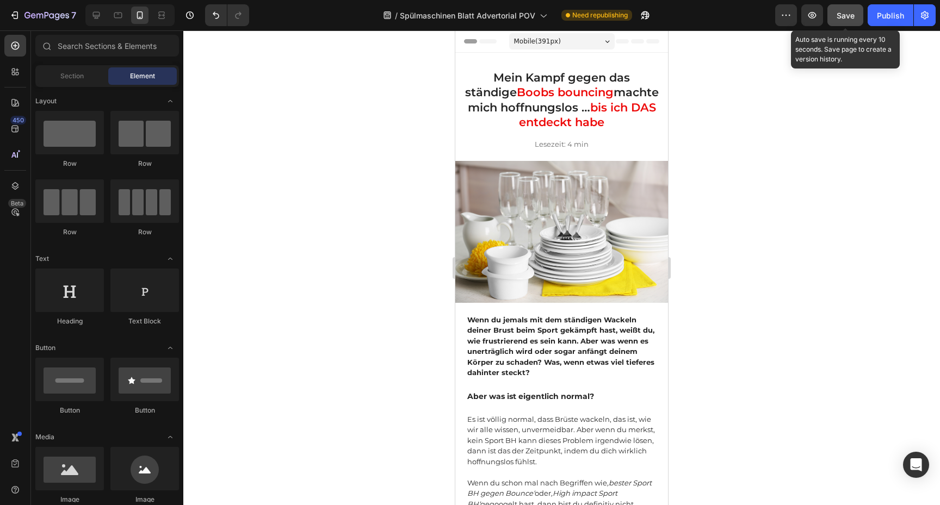
click at [860, 17] on button "Save" at bounding box center [845, 15] width 36 height 22
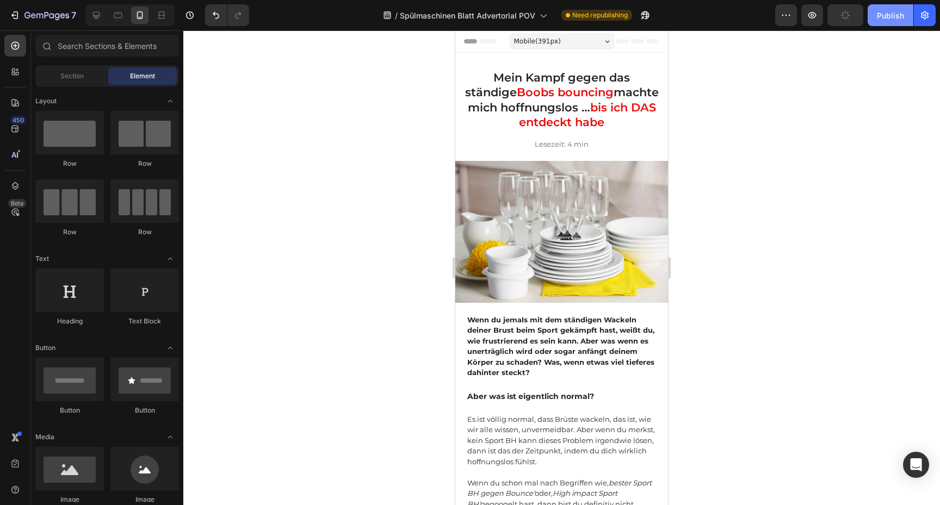
click at [883, 17] on div "Publish" at bounding box center [890, 15] width 27 height 11
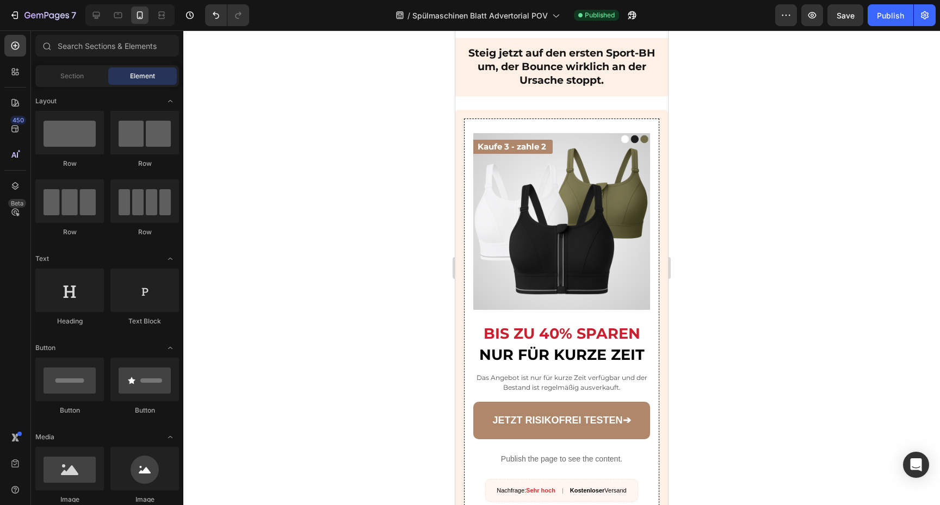
scroll to position [2462, 0]
